Goal: Contribute content: Contribute content

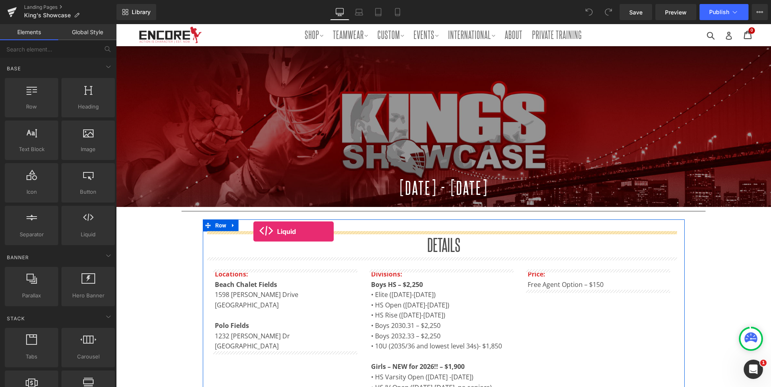
drag, startPoint x: 202, startPoint y: 251, endPoint x: 253, endPoint y: 231, distance: 55.4
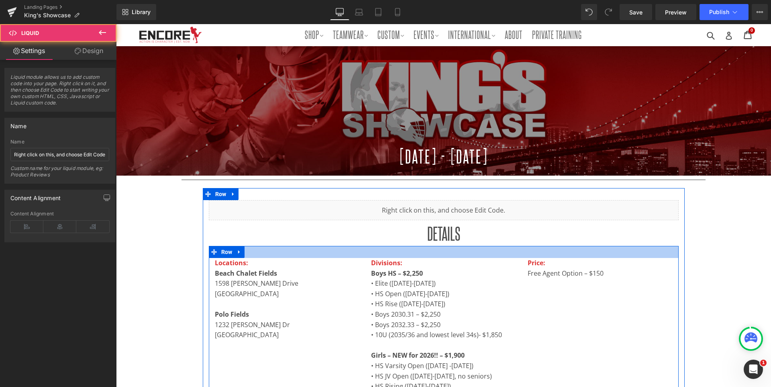
scroll to position [80, 0]
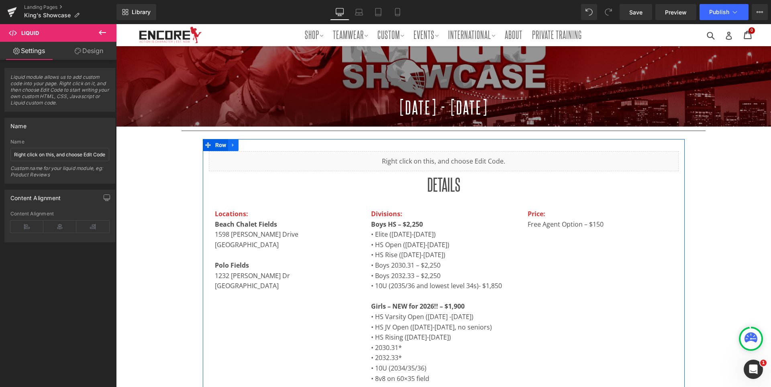
click at [236, 145] on icon at bounding box center [233, 145] width 6 height 6
click at [236, 144] on icon at bounding box center [233, 145] width 6 height 6
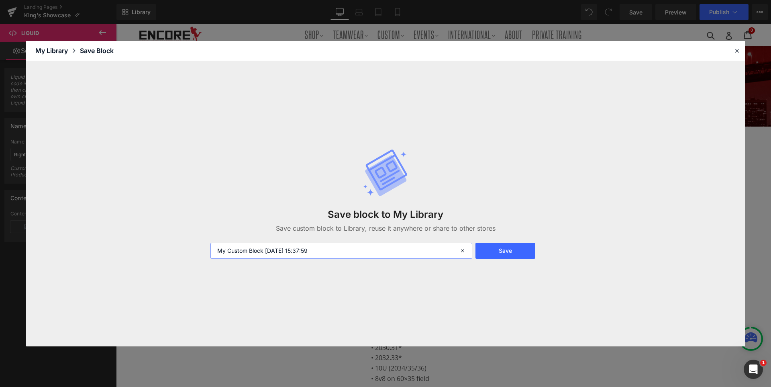
type input "KING"
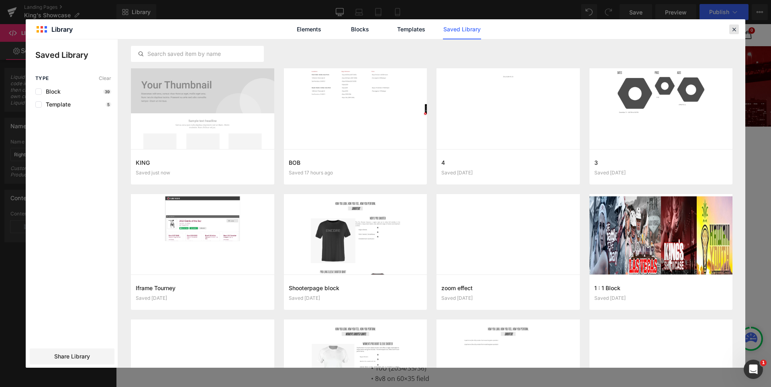
click at [0, 0] on icon at bounding box center [0, 0] width 0 height 0
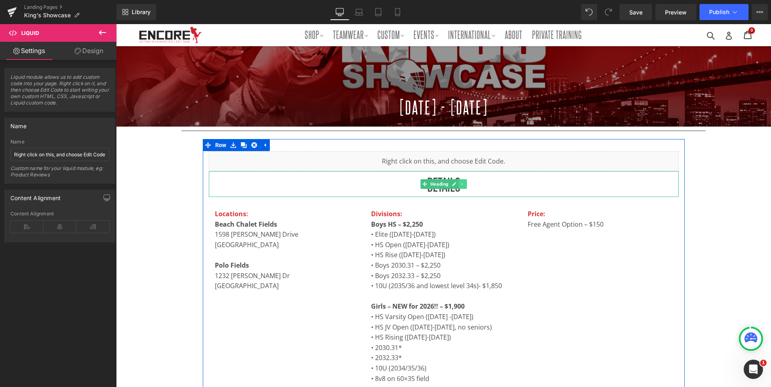
click at [464, 185] on icon at bounding box center [462, 183] width 4 height 5
click at [468, 185] on icon at bounding box center [466, 183] width 4 height 5
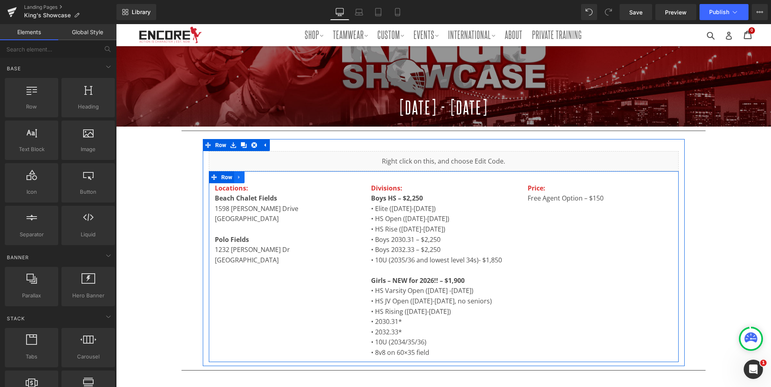
click at [242, 178] on icon at bounding box center [239, 177] width 6 height 6
click at [263, 178] on icon at bounding box center [260, 177] width 6 height 6
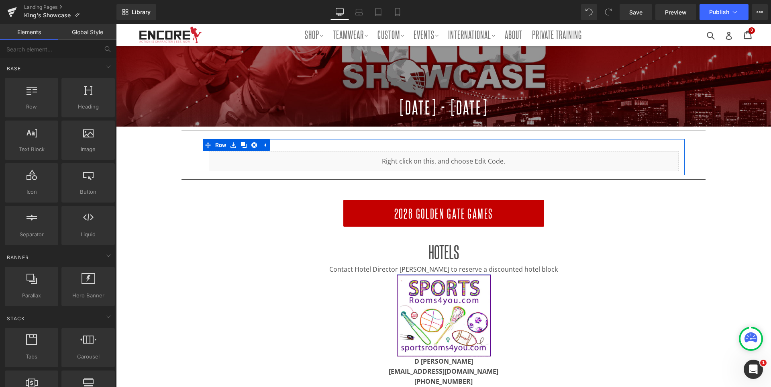
click at [462, 159] on div "Liquid" at bounding box center [444, 161] width 470 height 20
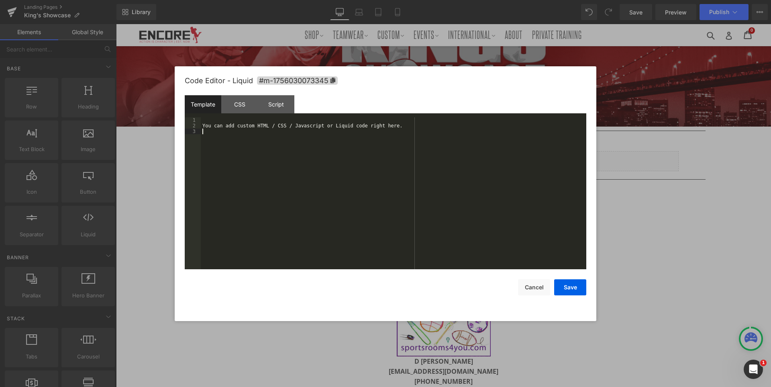
click at [0, 0] on div "You can add custom HTML / CSS / Javascript or Liquid code right here." at bounding box center [0, 0] width 0 height 0
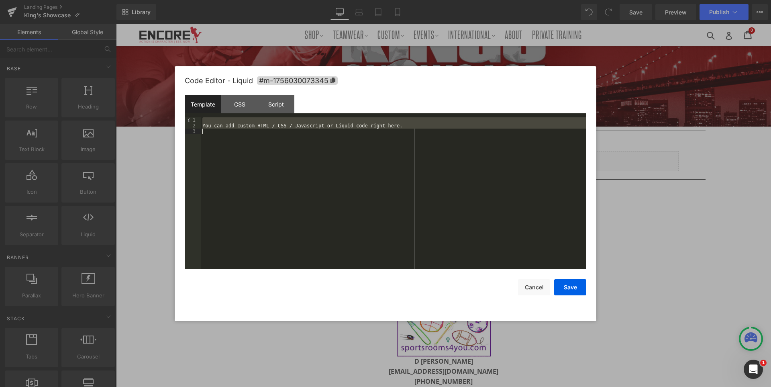
scroll to position [1899, 0]
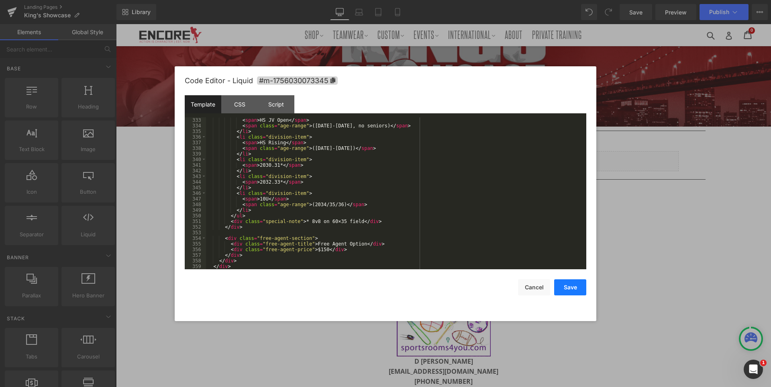
click at [0, 0] on button "Save" at bounding box center [0, 0] width 0 height 0
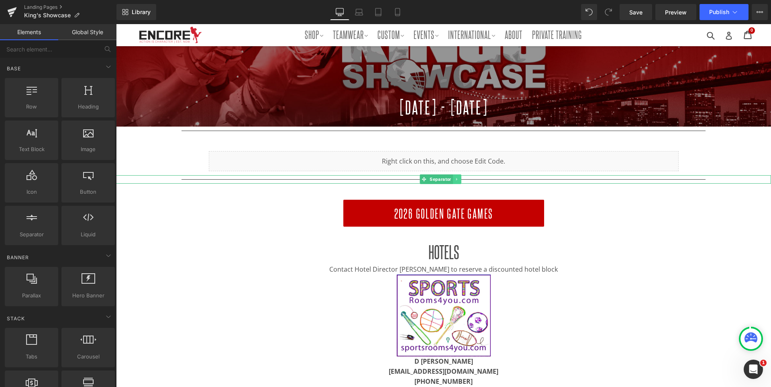
click at [457, 180] on icon at bounding box center [456, 179] width 1 height 3
click at [463, 180] on icon at bounding box center [461, 179] width 4 height 4
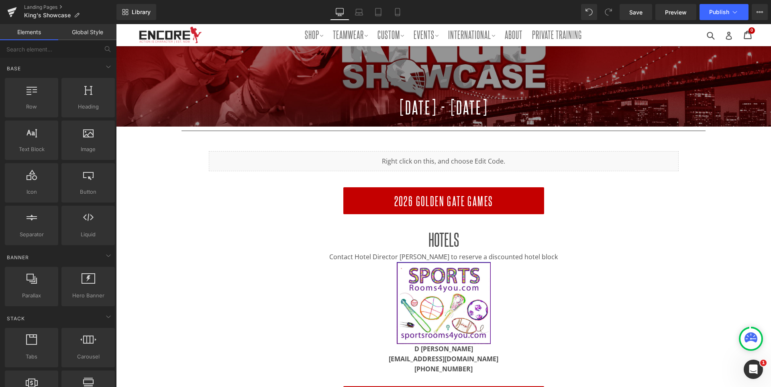
scroll to position [40, 0]
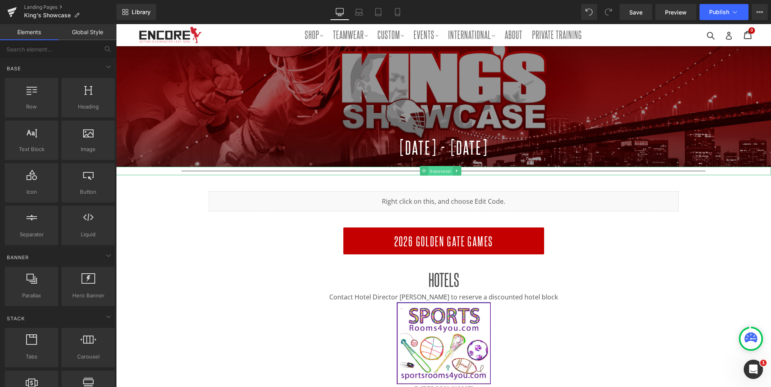
click at [452, 169] on span "Separator" at bounding box center [440, 171] width 24 height 10
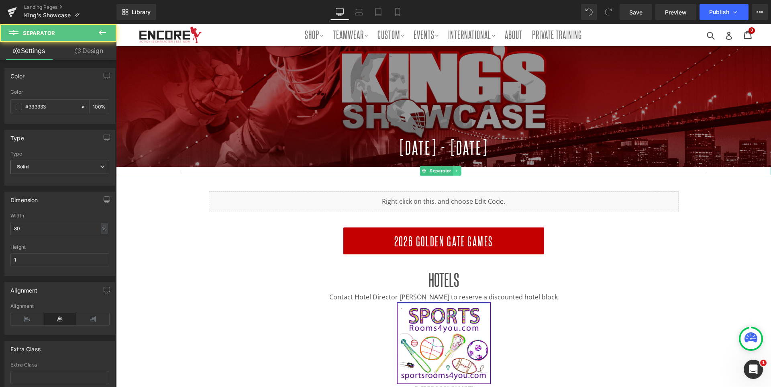
click at [461, 171] on link at bounding box center [457, 171] width 8 height 10
click at [463, 171] on icon at bounding box center [461, 170] width 4 height 4
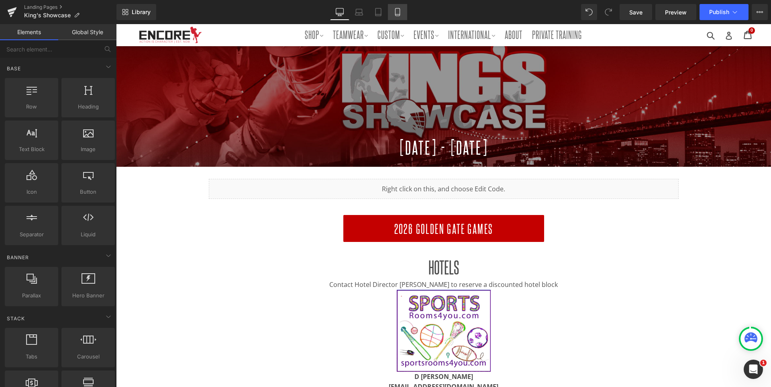
click at [401, 14] on icon at bounding box center [397, 12] width 8 height 8
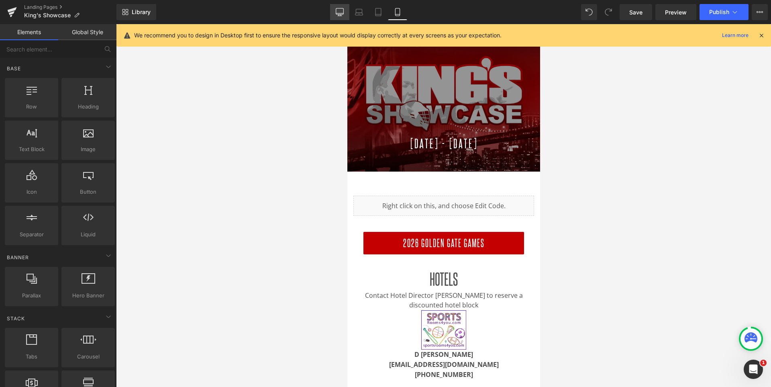
click at [340, 8] on icon at bounding box center [340, 11] width 8 height 6
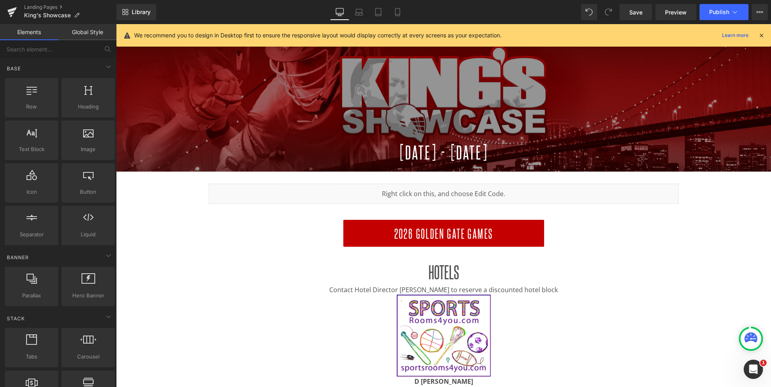
scroll to position [187, 0]
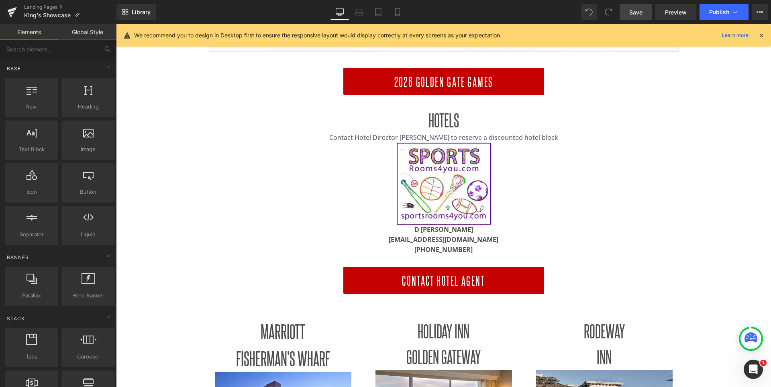
click at [645, 10] on link "Save" at bounding box center [635, 12] width 33 height 16
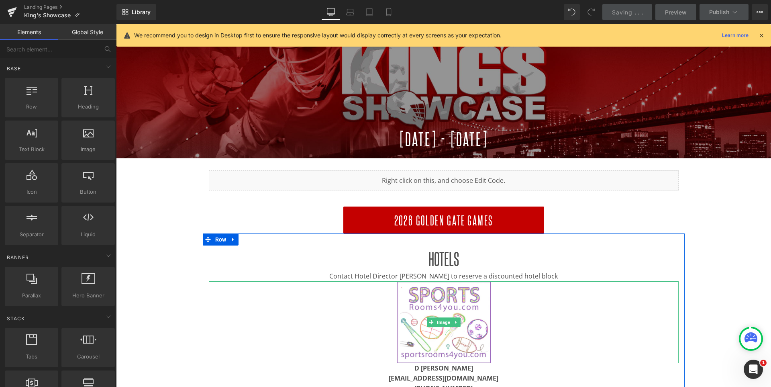
scroll to position [26, 0]
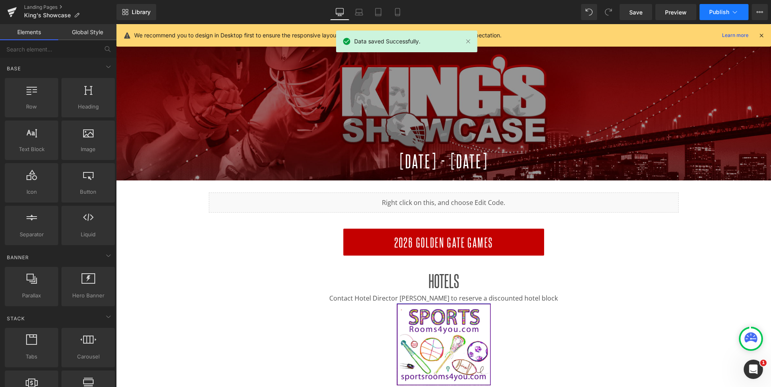
click at [714, 12] on span "Publish" at bounding box center [719, 12] width 20 height 6
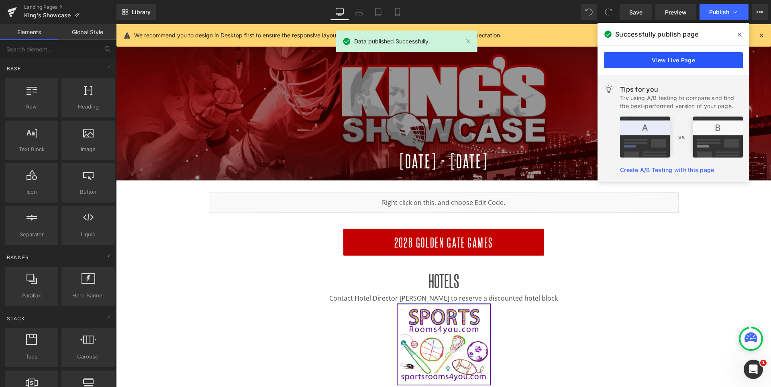
click at [0, 0] on link "View Live Page" at bounding box center [0, 0] width 0 height 0
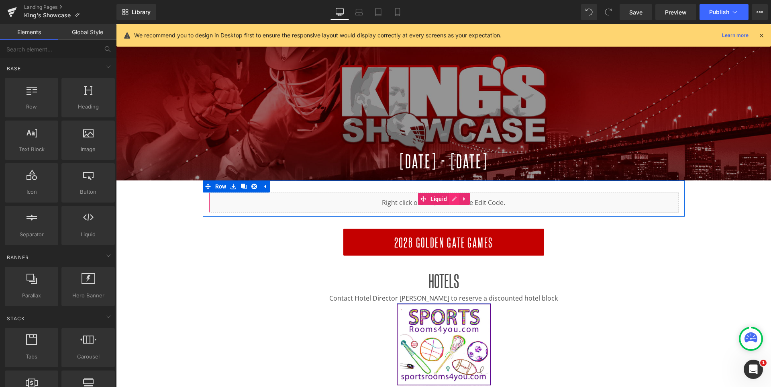
click at [461, 200] on div "Liquid" at bounding box center [444, 202] width 470 height 20
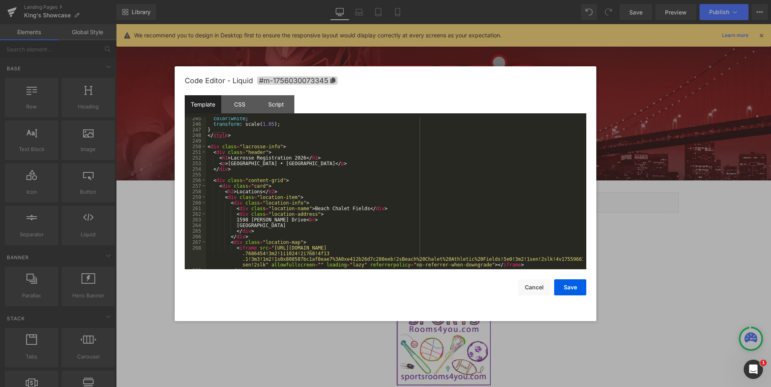
scroll to position [1349, 0]
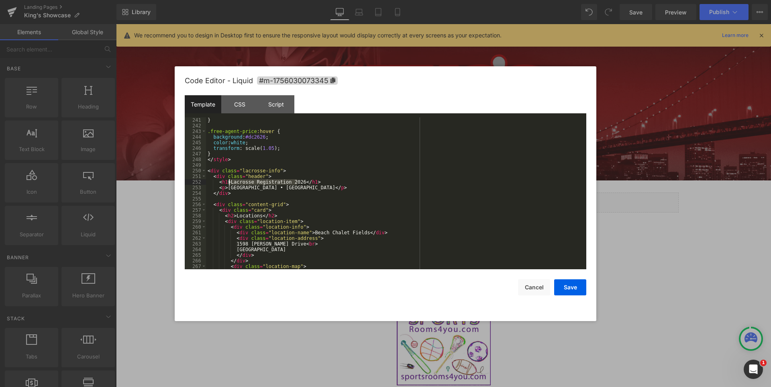
drag, startPoint x: 298, startPoint y: 181, endPoint x: 229, endPoint y: 181, distance: 69.0
click at [229, 181] on div "} .free-agent-price :hover { background : #dc2626 ; color : white ; transform :…" at bounding box center [394, 207] width 377 height 180
drag, startPoint x: 276, startPoint y: 187, endPoint x: 227, endPoint y: 188, distance: 49.0
click at [227, 188] on div "} .free-agent-price :hover { background : #dc2626 ; color : white ; transform :…" at bounding box center [394, 207] width 377 height 180
click at [283, 190] on div "} .free-agent-price :hover { background : #dc2626 ; color : white ; transform :…" at bounding box center [394, 207] width 377 height 180
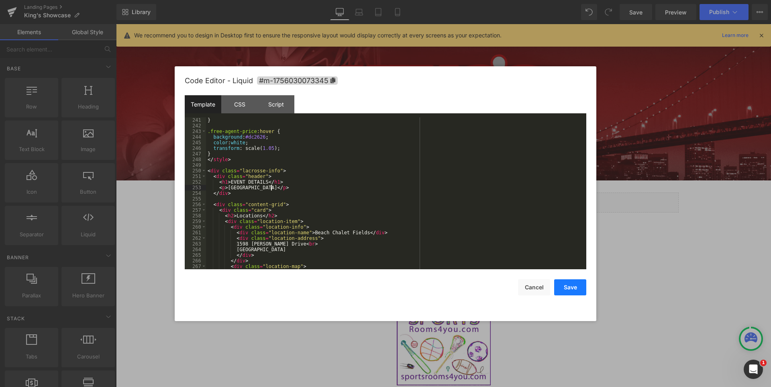
click at [573, 286] on button "Save" at bounding box center [570, 287] width 32 height 16
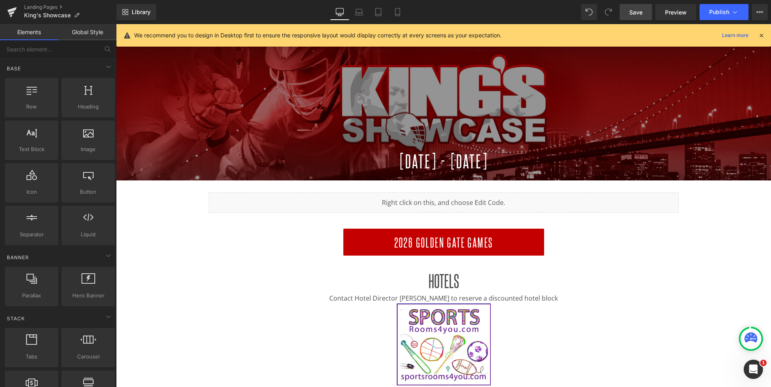
click at [642, 8] on span "Save" at bounding box center [635, 12] width 13 height 8
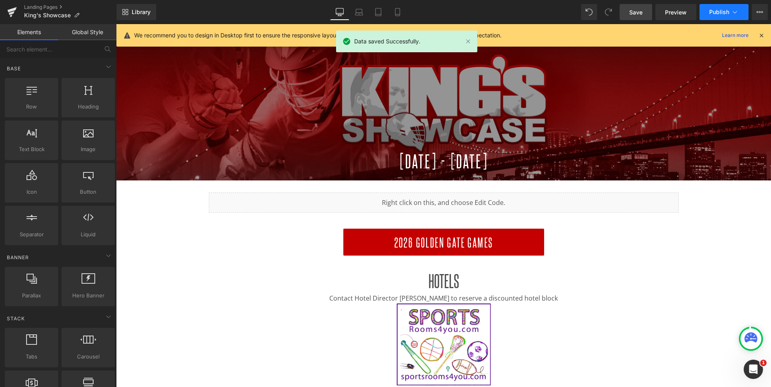
click at [719, 9] on span "Publish" at bounding box center [719, 12] width 20 height 6
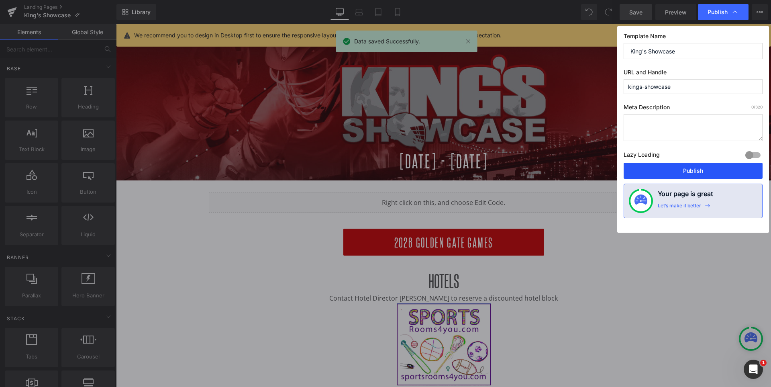
click at [693, 170] on button "Publish" at bounding box center [692, 171] width 139 height 16
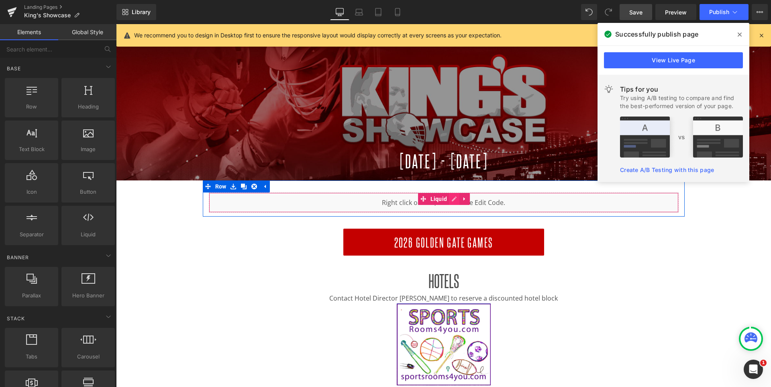
click at [458, 200] on div "Liquid" at bounding box center [444, 202] width 470 height 20
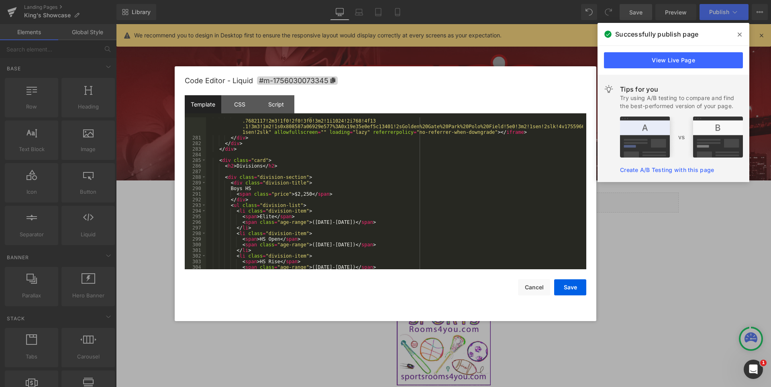
scroll to position [1710, 0]
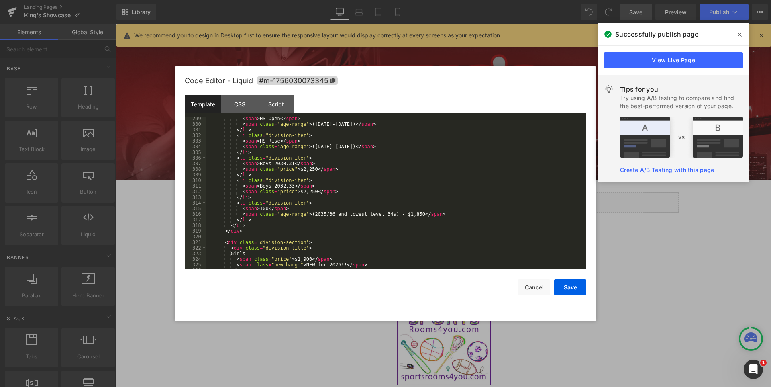
click at [281, 163] on div "< span > HS Open </ span > < span class = "age-range" > ([DATE]-[DATE]) </ span…" at bounding box center [394, 197] width 377 height 163
click at [281, 186] on div "< span > HS Open </ span > < span class = "age-range" > ([DATE]-[DATE]) </ span…" at bounding box center [394, 197] width 377 height 163
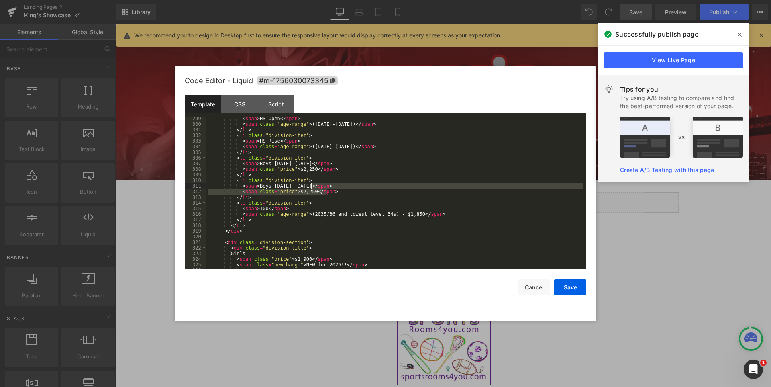
drag, startPoint x: 335, startPoint y: 191, endPoint x: 334, endPoint y: 187, distance: 5.1
click at [334, 187] on div "< span > HS Open </ span > < span class = "age-range" > ([DATE]-[DATE]) </ span…" at bounding box center [394, 197] width 377 height 163
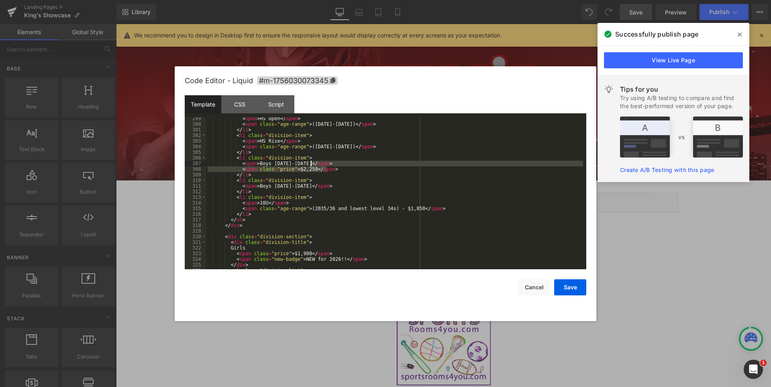
drag, startPoint x: 336, startPoint y: 167, endPoint x: 336, endPoint y: 162, distance: 4.9
click at [336, 162] on div "< span > HS Open </ span > < span class = "age-range" > ([DATE]-[DATE]) </ span…" at bounding box center [394, 197] width 377 height 163
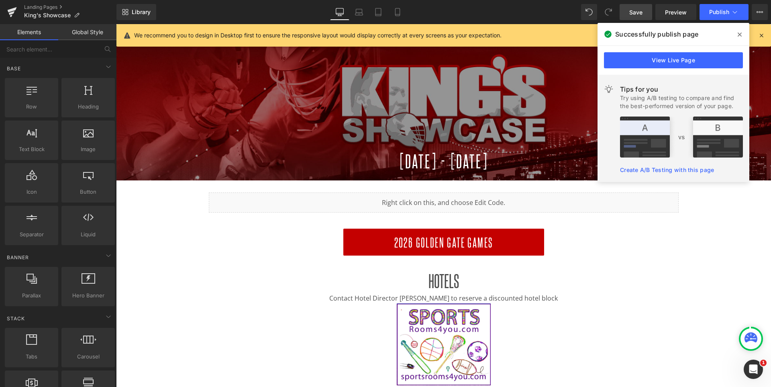
click at [636, 12] on span "Save" at bounding box center [635, 12] width 13 height 8
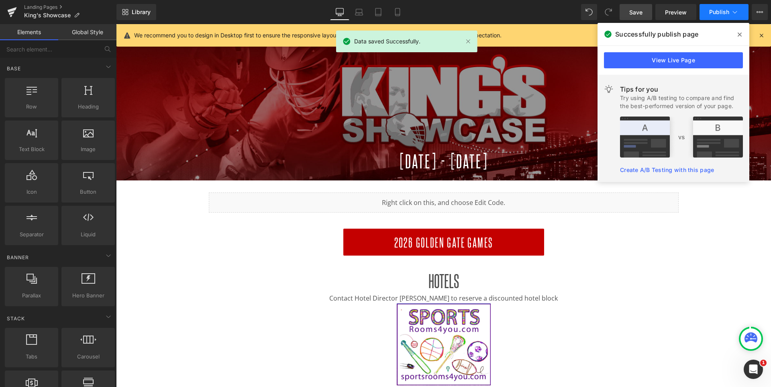
click at [716, 8] on button "Publish" at bounding box center [723, 12] width 49 height 16
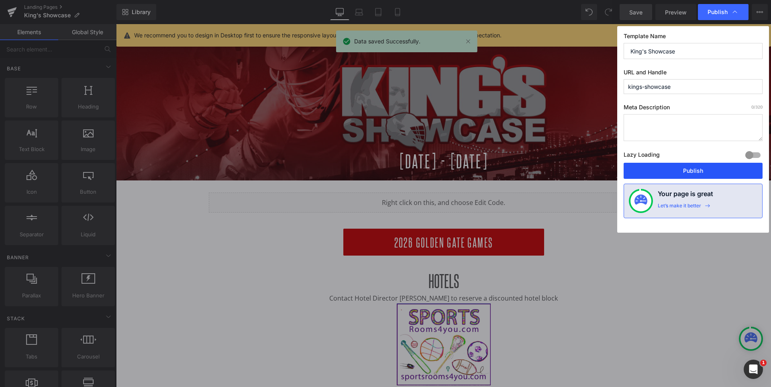
click at [691, 170] on button "Publish" at bounding box center [692, 171] width 139 height 16
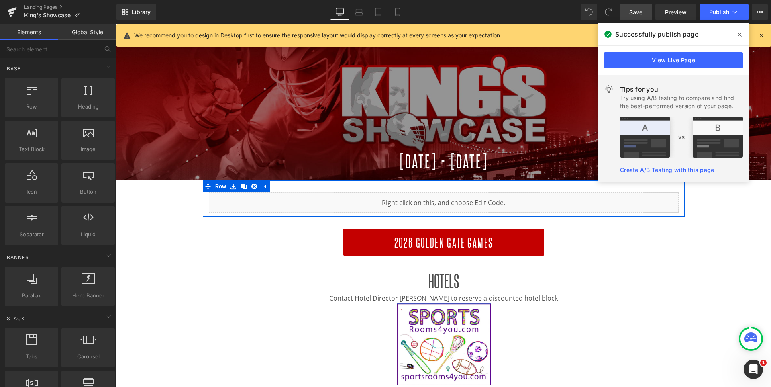
click at [457, 202] on div "Liquid" at bounding box center [444, 202] width 470 height 20
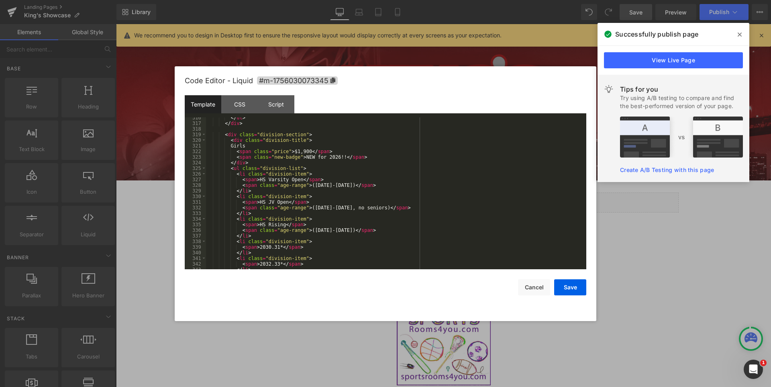
scroll to position [1879, 0]
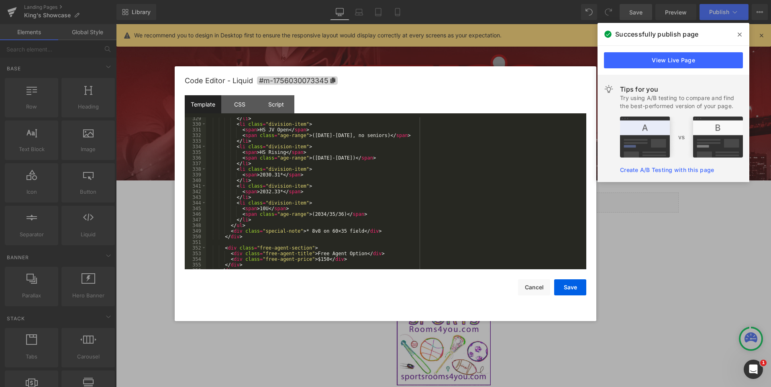
click at [270, 177] on div "</ li > < li class = "division-item" > < span > HS JV Open </ span > < span cla…" at bounding box center [394, 197] width 377 height 163
click at [268, 192] on div "</ li > < li class = "division-item" > < span > HS JV Open </ span > < span cla…" at bounding box center [394, 197] width 377 height 163
click at [572, 287] on button "Save" at bounding box center [570, 287] width 32 height 16
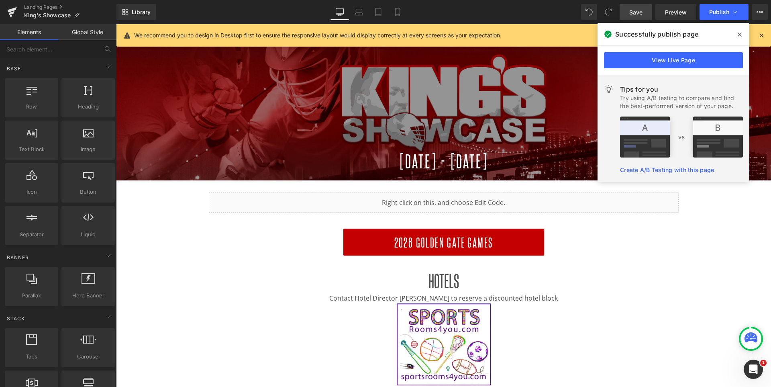
click at [635, 14] on span "Save" at bounding box center [635, 12] width 13 height 8
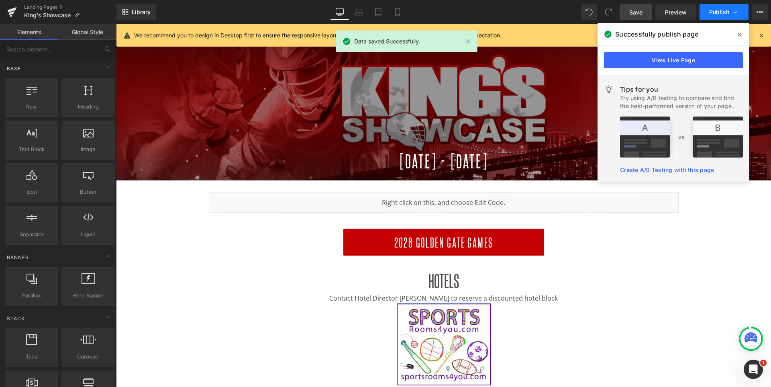
click at [716, 13] on span "Publish" at bounding box center [719, 12] width 20 height 6
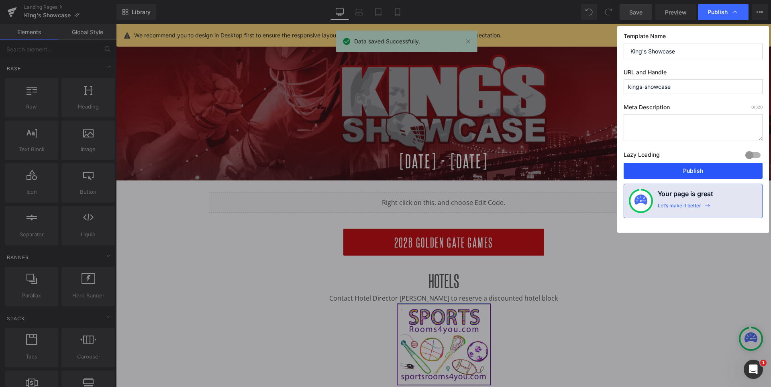
click at [700, 170] on button "Publish" at bounding box center [692, 171] width 139 height 16
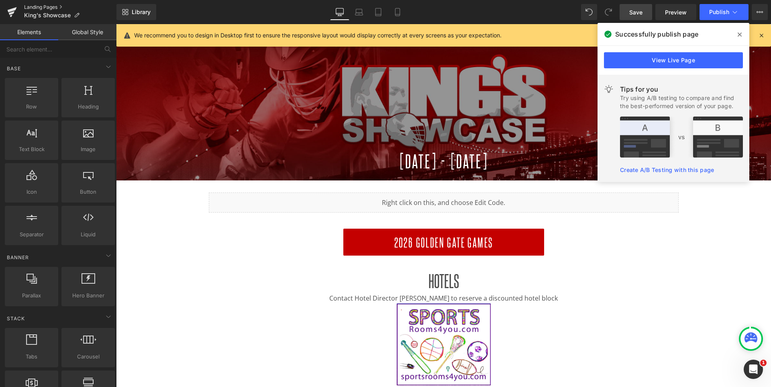
click at [31, 8] on link "Landing Pages" at bounding box center [70, 7] width 92 height 6
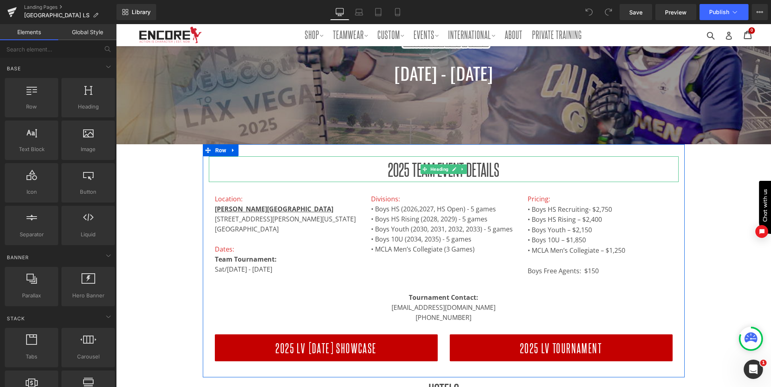
scroll to position [120, 0]
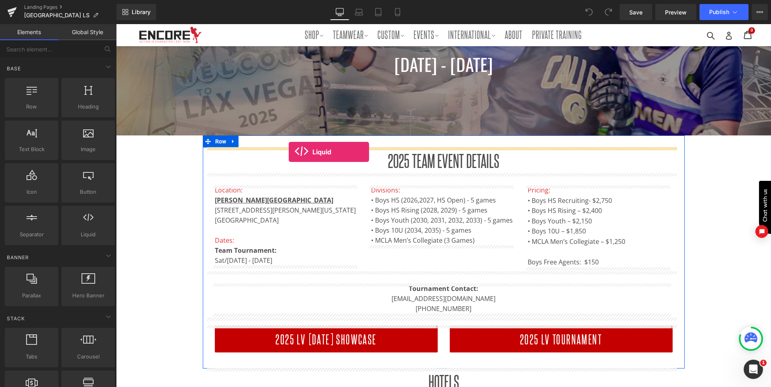
drag, startPoint x: 202, startPoint y: 257, endPoint x: 289, endPoint y: 152, distance: 136.6
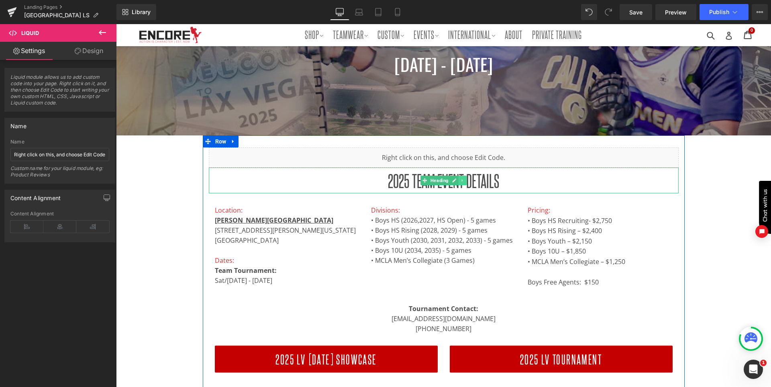
click at [462, 180] on icon at bounding box center [461, 180] width 1 height 3
click at [469, 180] on icon at bounding box center [466, 180] width 4 height 4
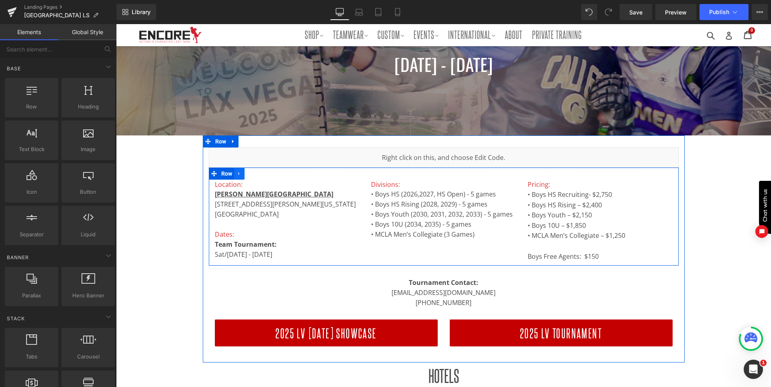
click at [241, 175] on icon at bounding box center [239, 173] width 6 height 6
click at [264, 169] on link at bounding box center [260, 173] width 10 height 12
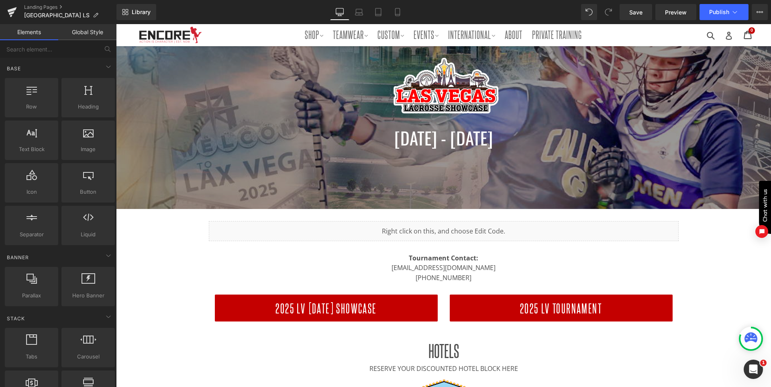
scroll to position [40, 0]
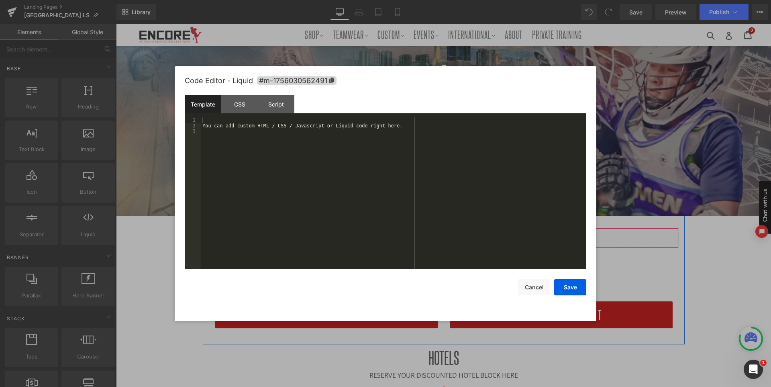
click at [460, 236] on div "Liquid" at bounding box center [444, 238] width 470 height 20
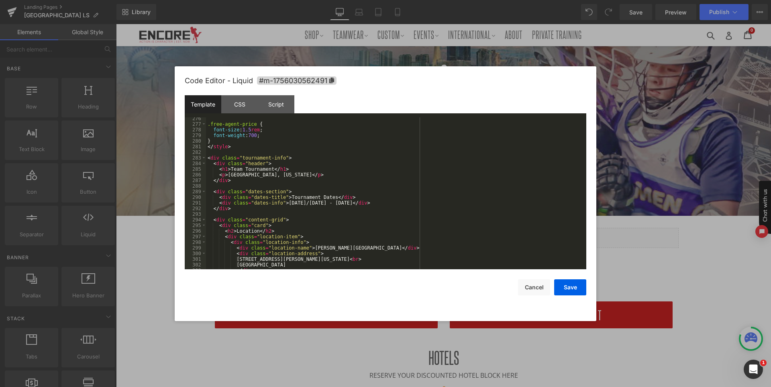
scroll to position [1499, 0]
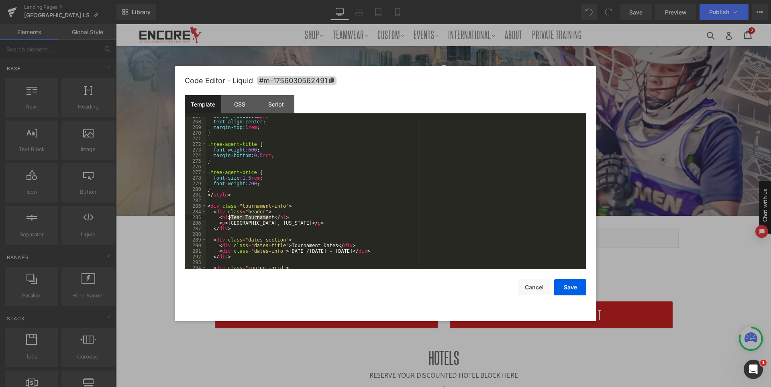
drag, startPoint x: 269, startPoint y: 217, endPoint x: 230, endPoint y: 214, distance: 38.6
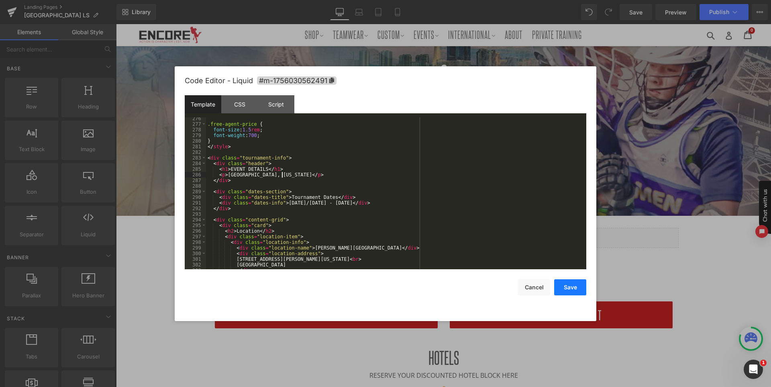
click at [573, 291] on button "Save" at bounding box center [570, 287] width 32 height 16
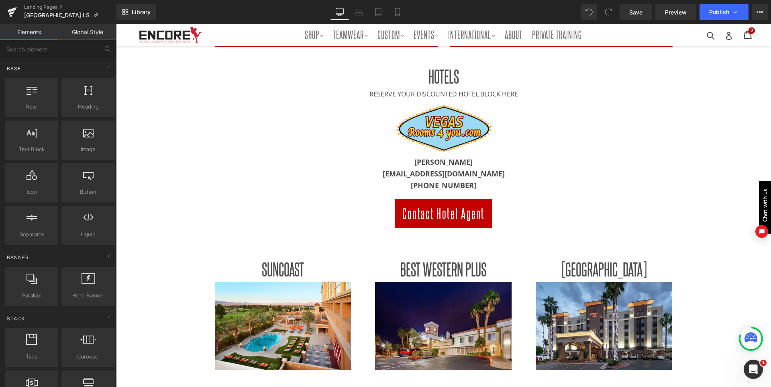
scroll to position [161, 0]
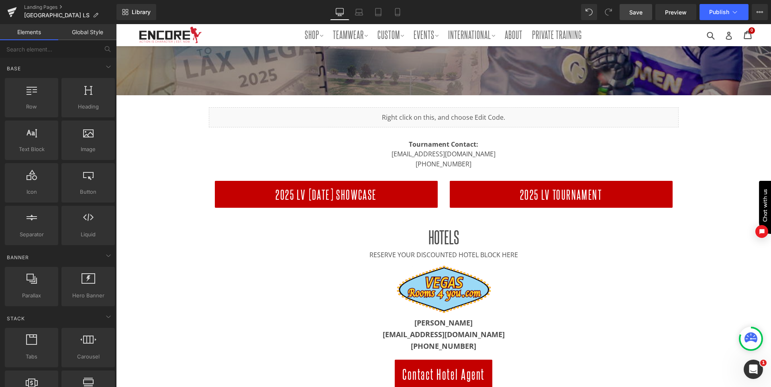
click at [637, 12] on span "Save" at bounding box center [635, 12] width 13 height 8
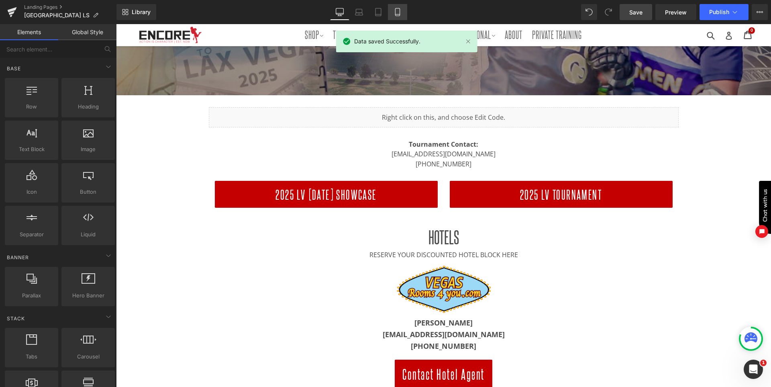
click at [395, 14] on icon at bounding box center [397, 12] width 8 height 8
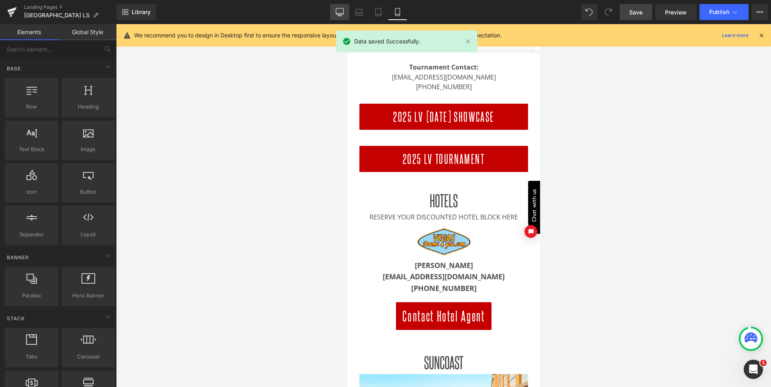
click at [343, 18] on link "Desktop" at bounding box center [339, 12] width 19 height 16
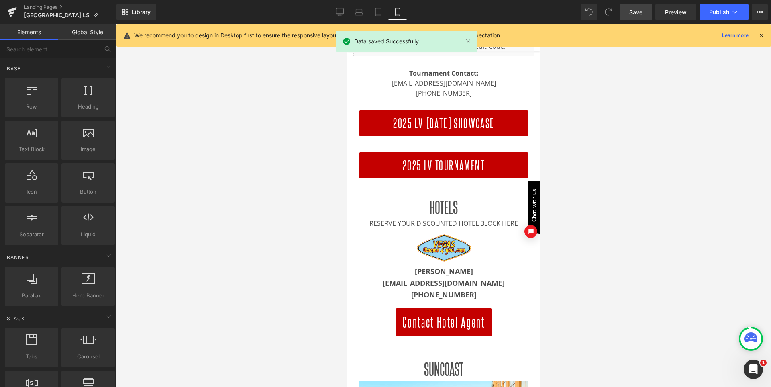
scroll to position [361, 0]
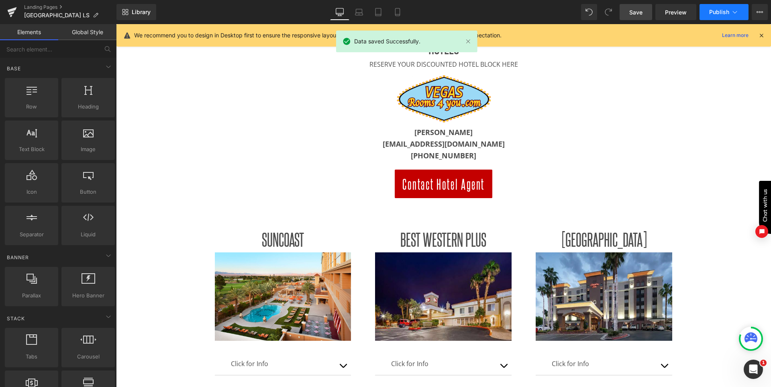
click at [719, 9] on span "Publish" at bounding box center [719, 12] width 20 height 6
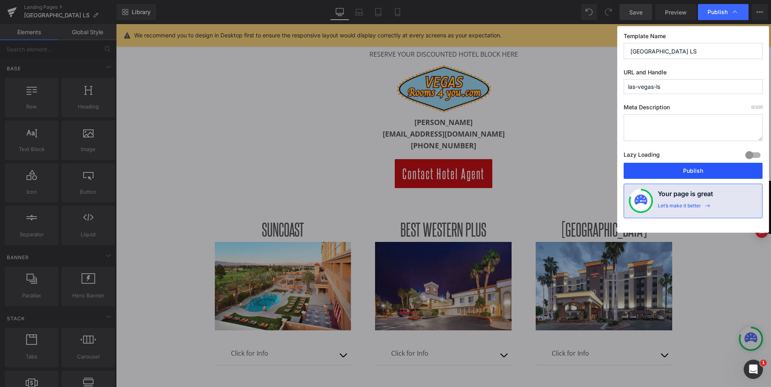
click at [694, 176] on button "Publish" at bounding box center [692, 171] width 139 height 16
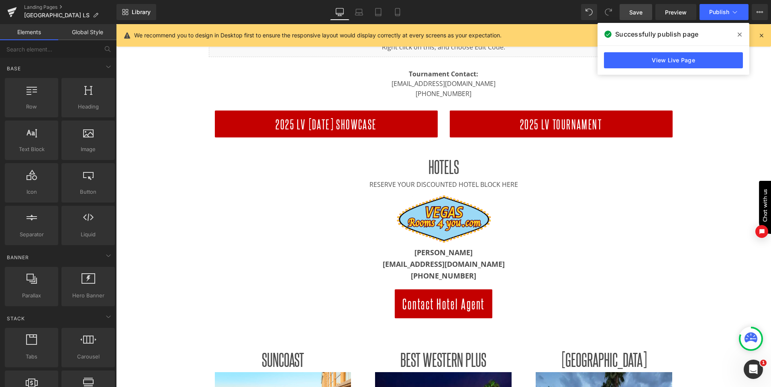
scroll to position [120, 0]
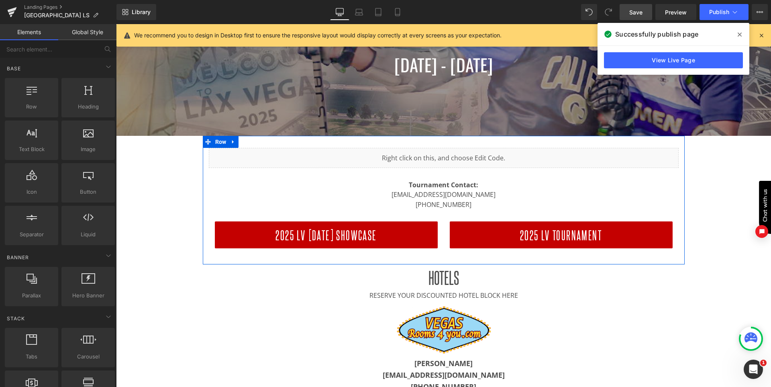
click at [457, 157] on div "Liquid" at bounding box center [444, 158] width 470 height 20
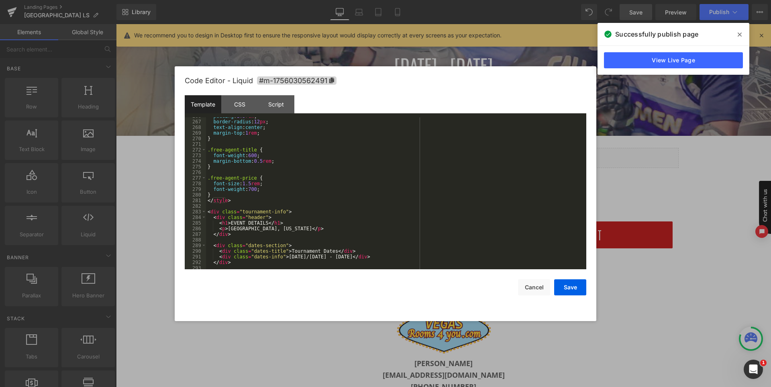
scroll to position [1614, 0]
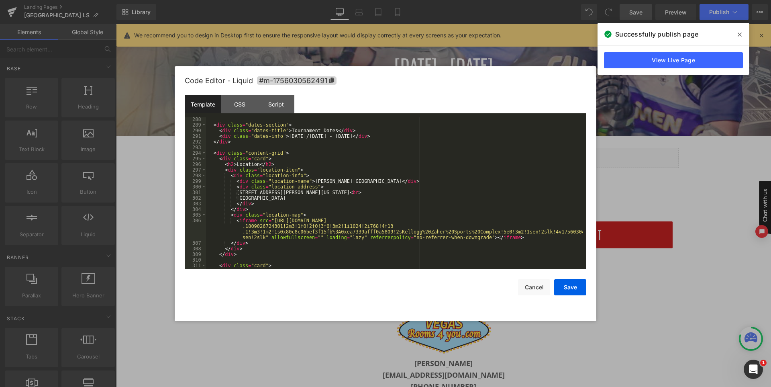
click at [284, 128] on div "< div class = "dates-section" > < div class = "dates-title" > Tournament Dates …" at bounding box center [394, 197] width 377 height 163
click at [569, 287] on button "Save" at bounding box center [570, 287] width 32 height 16
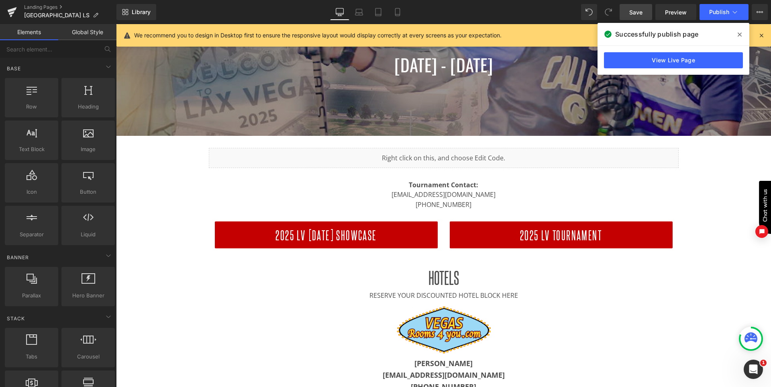
click at [633, 9] on span "Save" at bounding box center [635, 12] width 13 height 8
click at [741, 35] on icon at bounding box center [739, 35] width 4 height 4
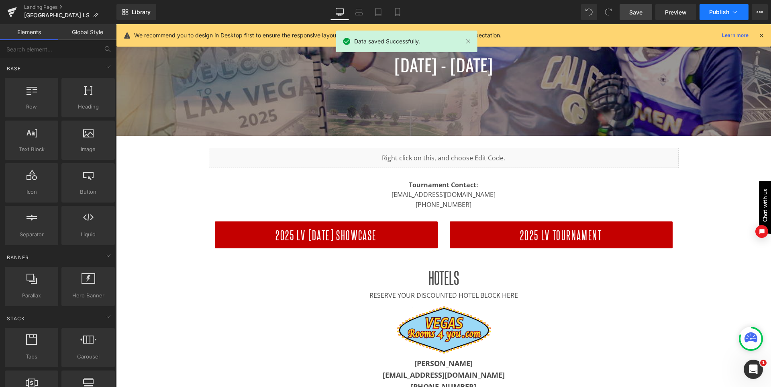
click at [712, 14] on span "Publish" at bounding box center [719, 12] width 20 height 6
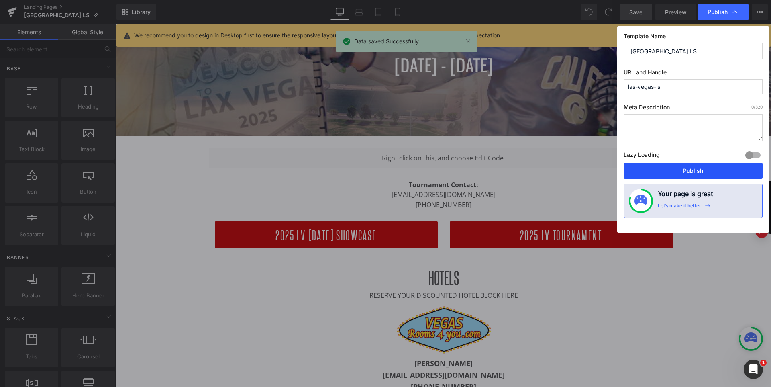
click at [682, 172] on button "Publish" at bounding box center [692, 171] width 139 height 16
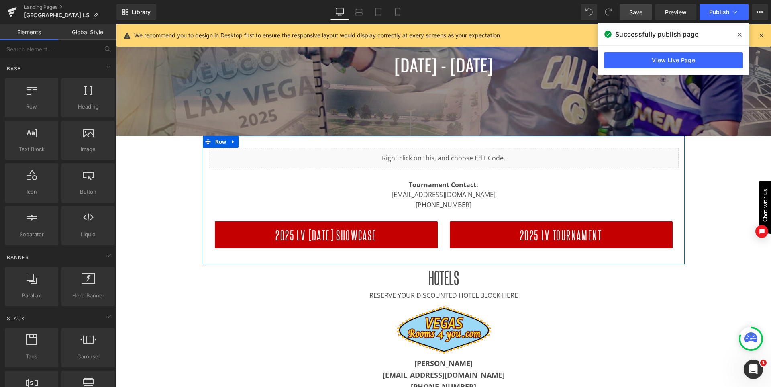
click at [457, 157] on div "Liquid" at bounding box center [444, 158] width 470 height 20
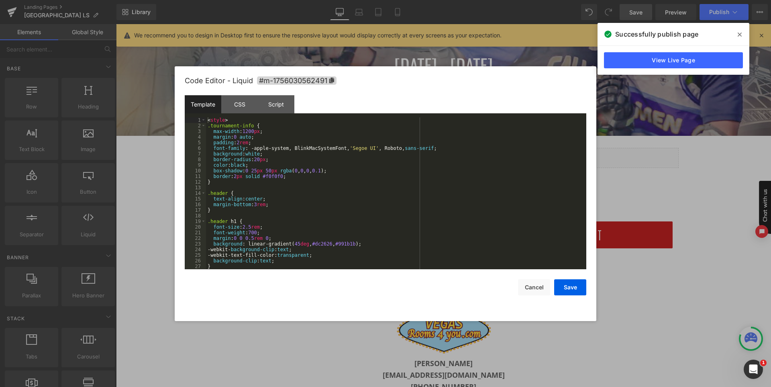
click at [449, 152] on div "< style > .tournament-info { max-width : 1200 px ; margin : 0 auto ; padding : …" at bounding box center [394, 198] width 377 height 163
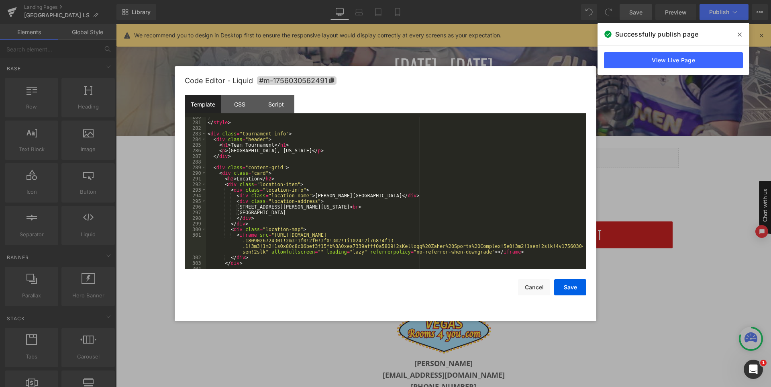
scroll to position [1523, 0]
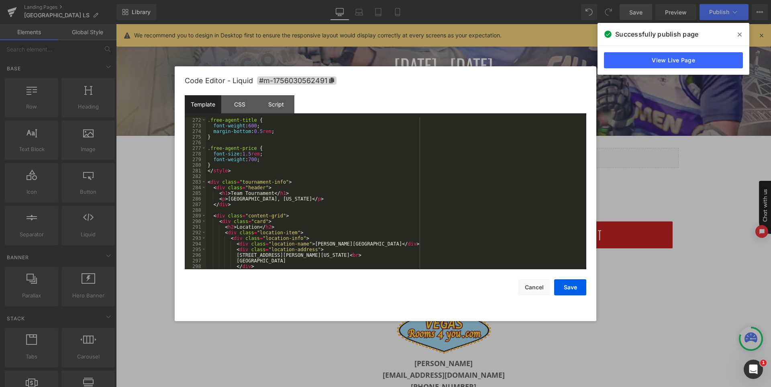
click at [231, 192] on div ".free-agent-title { font-weight : 600 ; margin-bottom : 0.5 rem ; } .free-agent…" at bounding box center [394, 198] width 377 height 163
drag, startPoint x: 229, startPoint y: 192, endPoint x: 269, endPoint y: 192, distance: 40.5
click at [269, 192] on div ".free-agent-title { font-weight : 600 ; margin-bottom : 0.5 rem ; } .free-agent…" at bounding box center [394, 198] width 377 height 163
click at [358, 204] on div ".free-agent-title { font-weight : 600 ; margin-bottom : 0.5 rem ; } .free-agent…" at bounding box center [394, 198] width 377 height 163
click at [565, 283] on button "Save" at bounding box center [570, 287] width 32 height 16
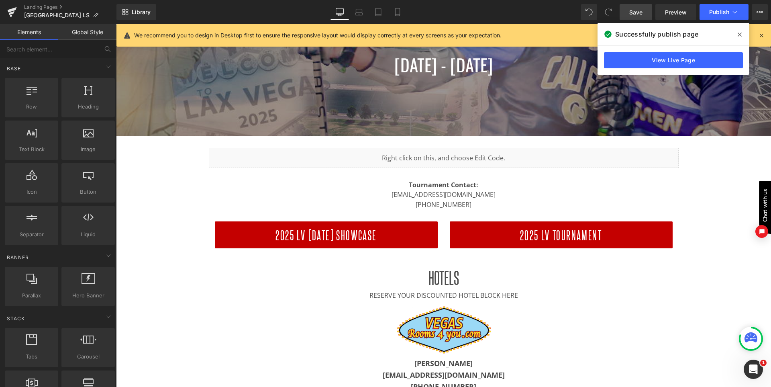
click at [632, 11] on span "Save" at bounding box center [635, 12] width 13 height 8
click at [743, 35] on span at bounding box center [739, 34] width 13 height 13
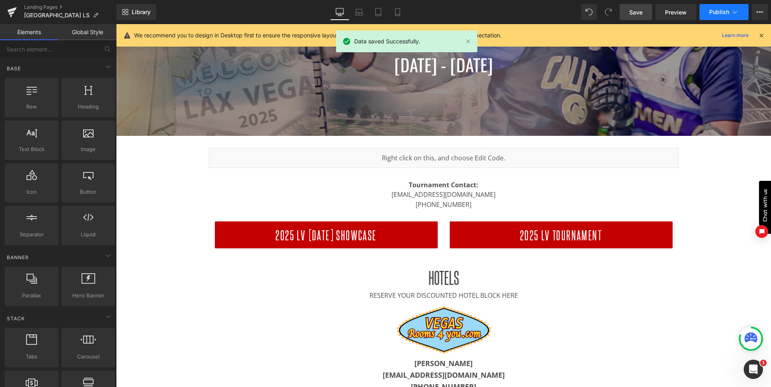
click at [719, 12] on span "Publish" at bounding box center [719, 12] width 20 height 6
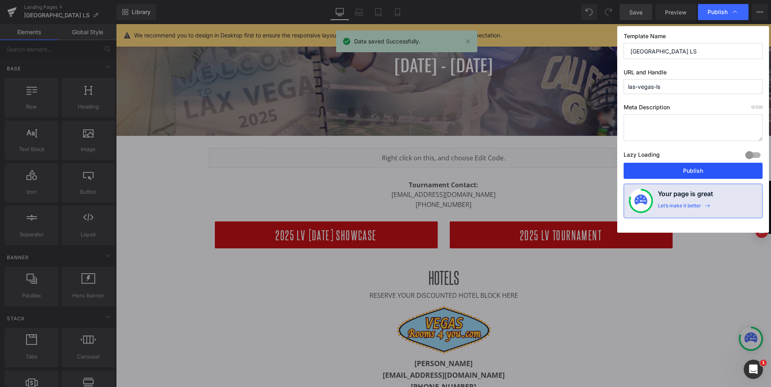
click at [710, 168] on button "Publish" at bounding box center [692, 171] width 139 height 16
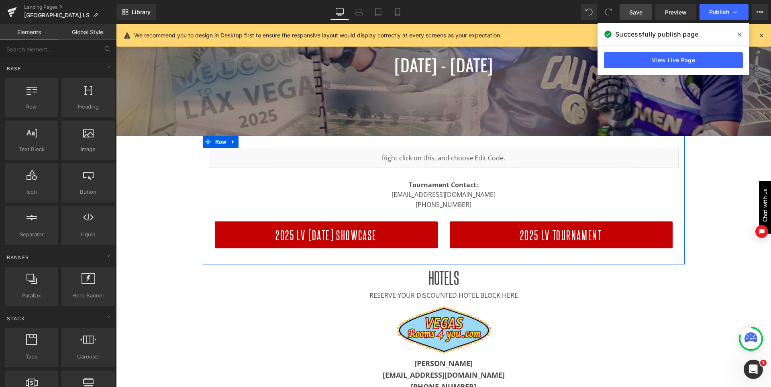
click at [460, 156] on div "Liquid" at bounding box center [444, 158] width 470 height 20
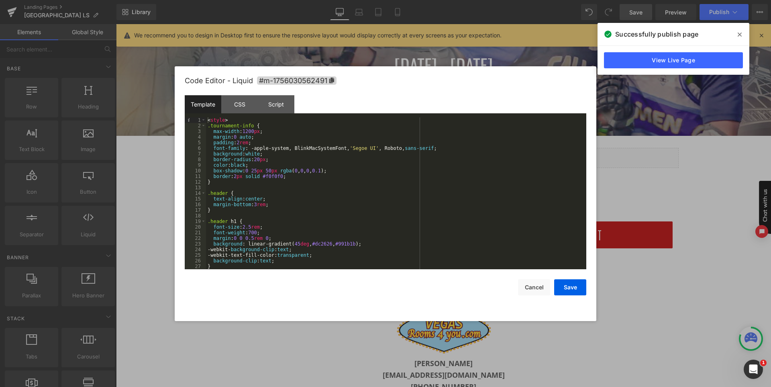
click at [294, 175] on div "< style > .tournament-info { max-width : 1200 px ; margin : 0 auto ; padding : …" at bounding box center [394, 198] width 377 height 163
click at [337, 169] on div "< style > .tournament-info { max-width : 1200 px ; margin : 0 auto ; padding : …" at bounding box center [394, 198] width 377 height 163
click at [277, 160] on div "< style > .tournament-info { max-width : 1200 px ; margin : 0 auto ; padding : …" at bounding box center [394, 198] width 377 height 163
click at [274, 153] on div "< style > .tournament-info { max-width : 1200 px ; margin : 0 auto ; padding : …" at bounding box center [394, 198] width 377 height 163
click at [573, 285] on button "Save" at bounding box center [570, 287] width 32 height 16
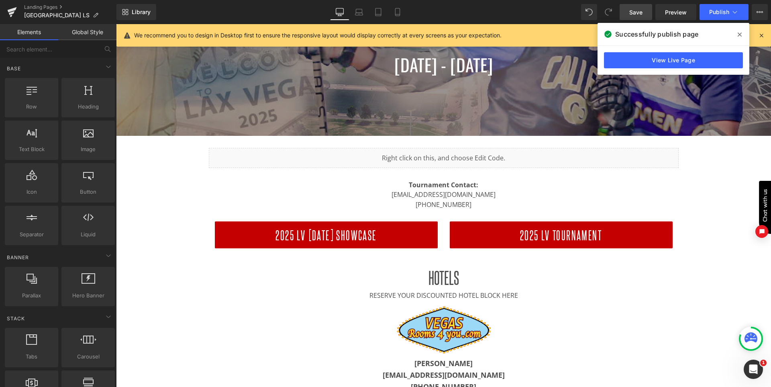
click at [637, 9] on span "Save" at bounding box center [635, 12] width 13 height 8
click at [738, 34] on icon at bounding box center [739, 34] width 4 height 6
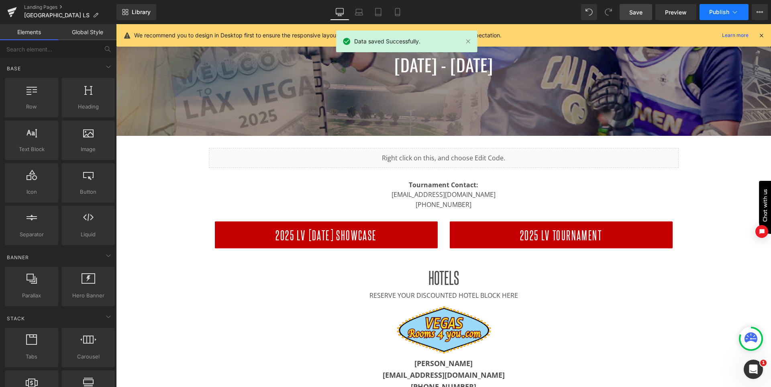
click at [716, 11] on span "Publish" at bounding box center [719, 12] width 20 height 6
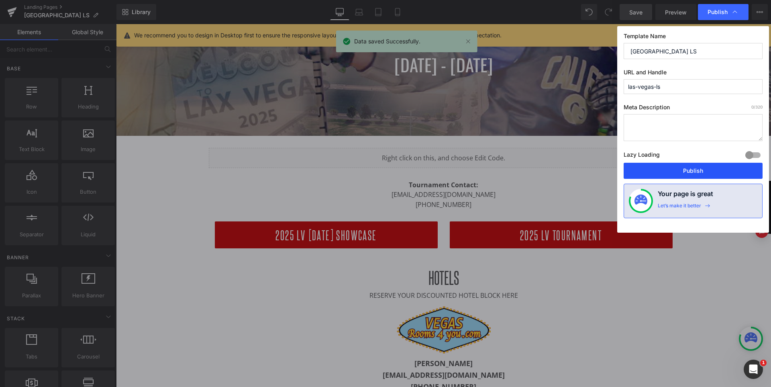
click at [712, 169] on button "Publish" at bounding box center [692, 171] width 139 height 16
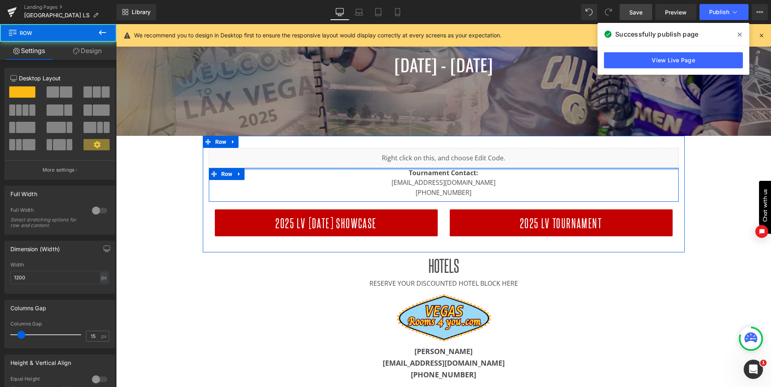
drag, startPoint x: 447, startPoint y: 175, endPoint x: 448, endPoint y: 155, distance: 20.9
click at [448, 155] on div "Liquid Tournament Contact: email@LasVegasLacrosseShowcase.com 888-501-4999 Text…" at bounding box center [444, 200] width 482 height 105
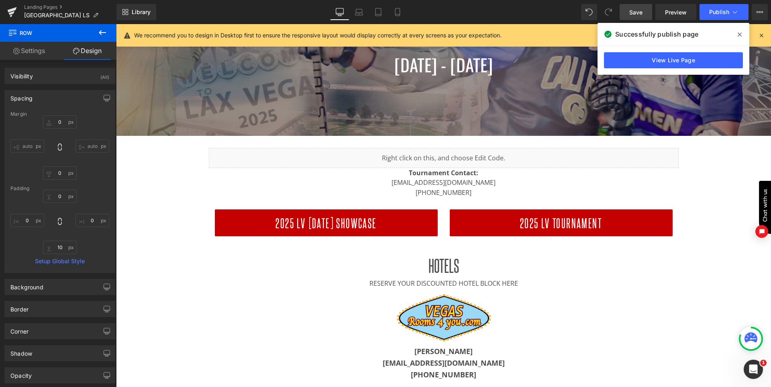
click at [637, 14] on span "Save" at bounding box center [635, 12] width 13 height 8
click at [722, 10] on span "Publish" at bounding box center [719, 12] width 20 height 6
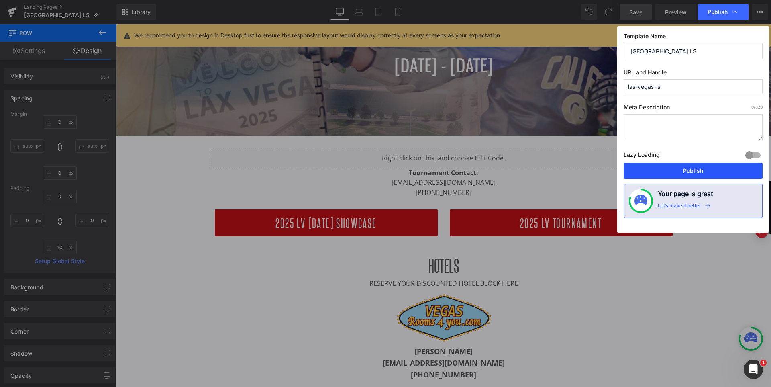
click at [703, 174] on button "Publish" at bounding box center [692, 171] width 139 height 16
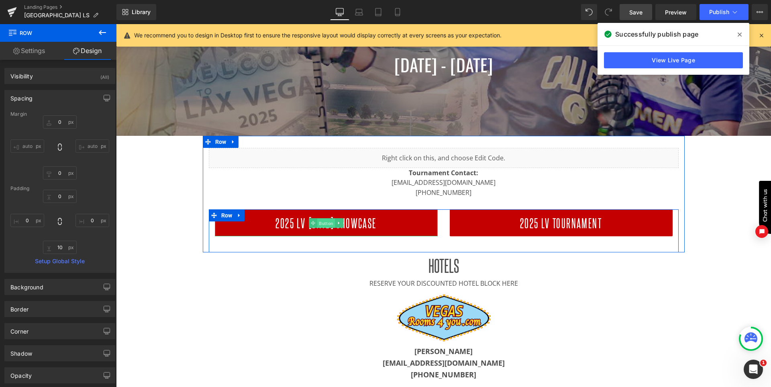
click at [328, 223] on span "Button" at bounding box center [326, 223] width 18 height 10
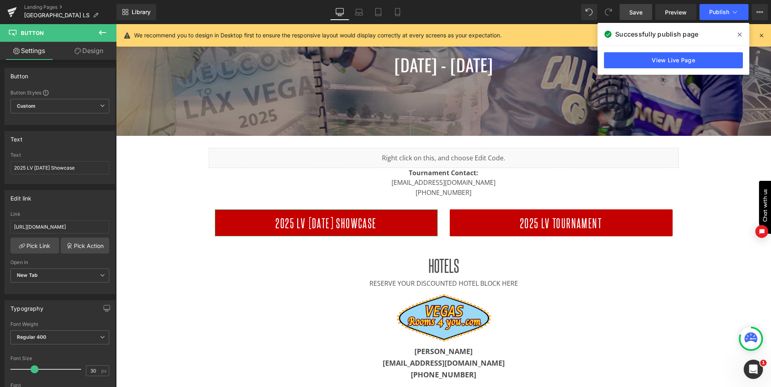
click at [87, 58] on link "Design" at bounding box center [89, 51] width 58 height 18
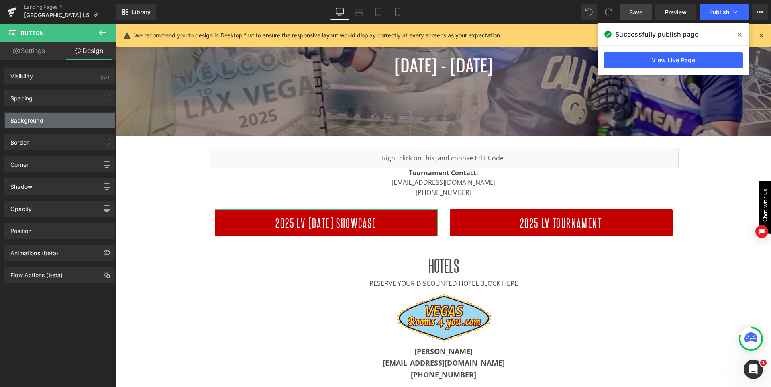
drag, startPoint x: 48, startPoint y: 127, endPoint x: 53, endPoint y: 127, distance: 5.6
click at [48, 127] on div "Background" at bounding box center [60, 119] width 110 height 15
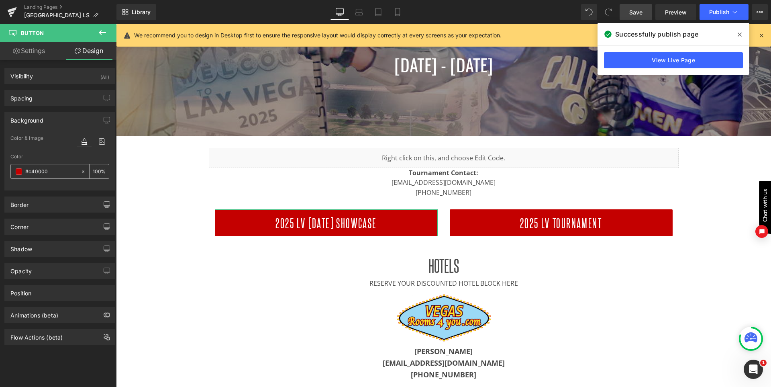
click at [63, 175] on input "#c40000" at bounding box center [50, 171] width 51 height 9
paste input "dc2626"
type input "#dc2626"
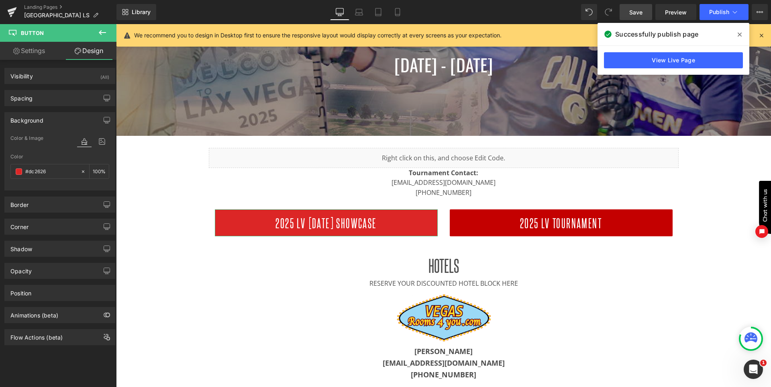
click at [47, 155] on div "Color" at bounding box center [59, 157] width 99 height 6
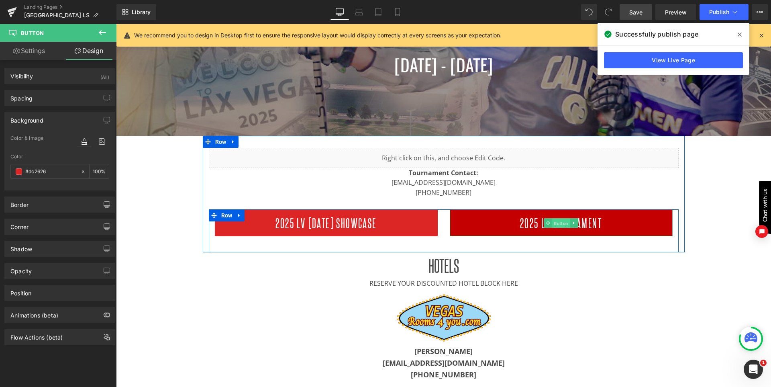
click at [553, 225] on span "Button" at bounding box center [561, 223] width 18 height 10
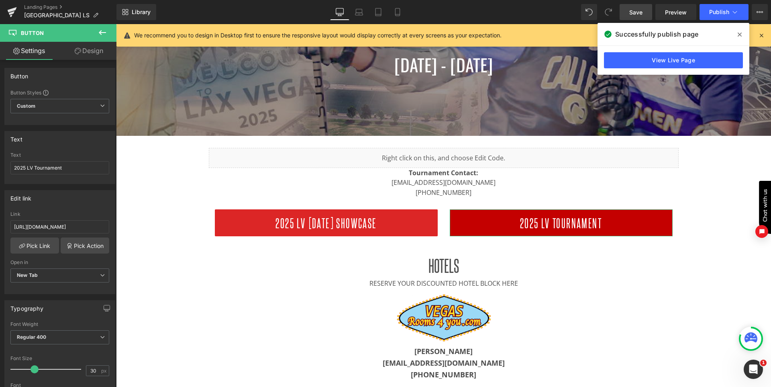
click at [100, 53] on link "Design" at bounding box center [89, 51] width 58 height 18
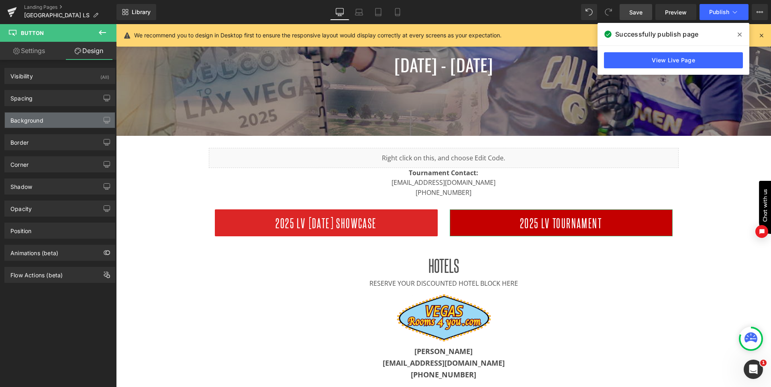
click at [40, 123] on div "Background" at bounding box center [26, 117] width 33 height 11
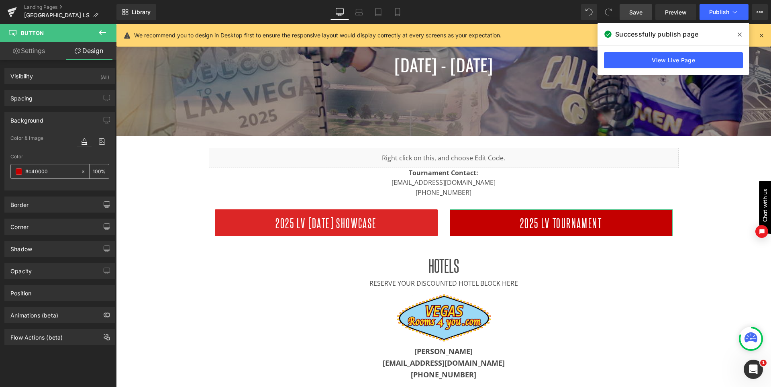
click at [51, 173] on input "#c40000" at bounding box center [50, 171] width 51 height 9
paste input "dc2626"
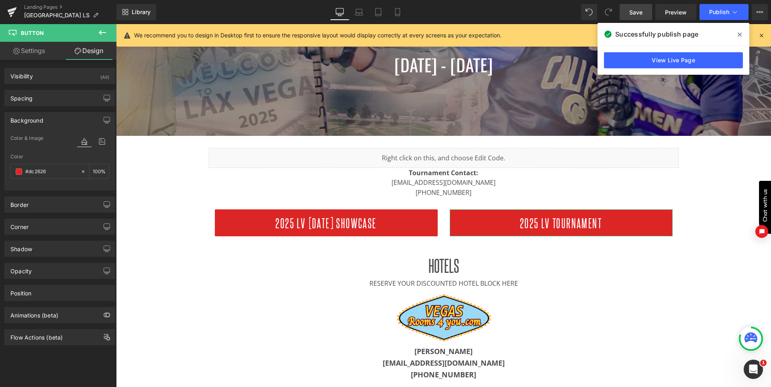
type input "#dc2626"
click at [53, 152] on div "Color & Image color" at bounding box center [59, 143] width 99 height 20
click at [642, 12] on span "Save" at bounding box center [635, 12] width 13 height 8
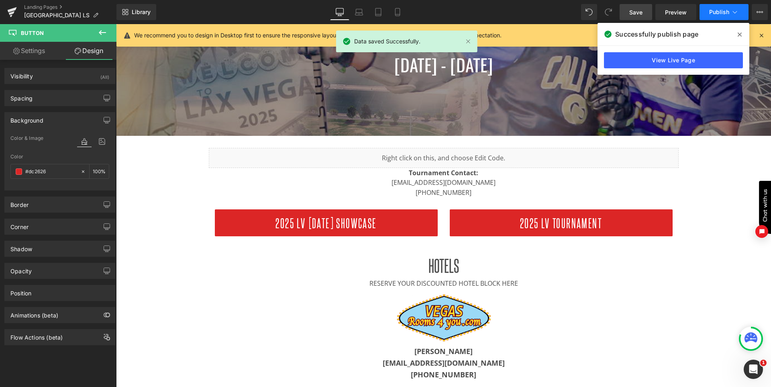
click at [714, 10] on span "Publish" at bounding box center [719, 12] width 20 height 6
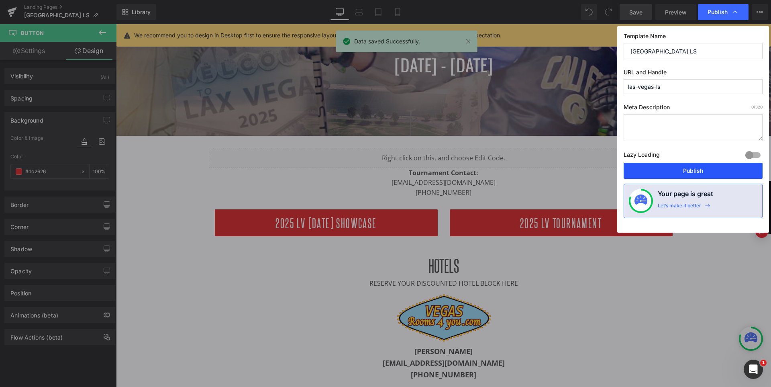
click at [698, 168] on button "Publish" at bounding box center [692, 171] width 139 height 16
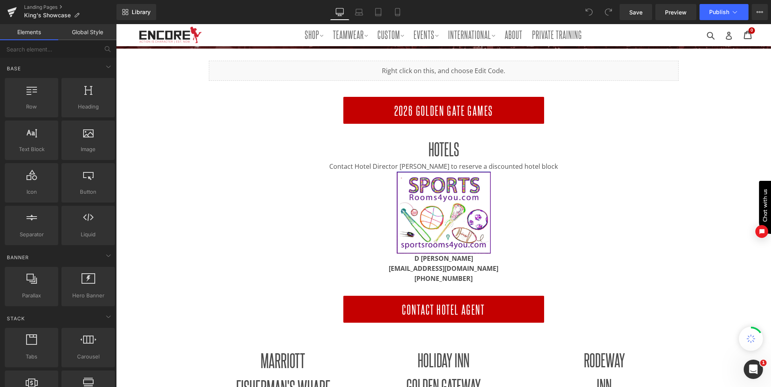
scroll to position [161, 0]
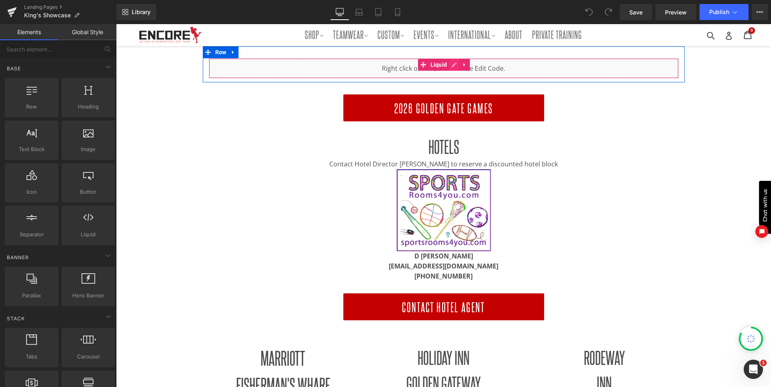
click at [459, 65] on div "Liquid" at bounding box center [444, 68] width 470 height 20
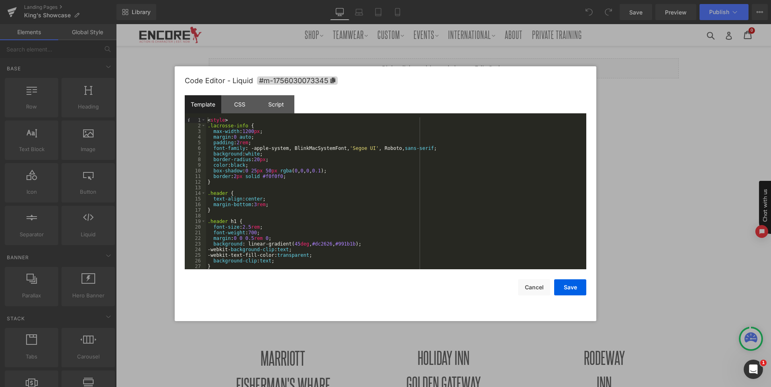
click at [278, 153] on div "< style > .lacrosse-info { max-width : 1200 px ; margin : 0 auto ; padding : 2 …" at bounding box center [394, 198] width 377 height 163
click at [269, 159] on div "< style > .lacrosse-info { max-width : 1200 px ; margin : 0 auto ; padding : 2 …" at bounding box center [394, 198] width 377 height 163
click at [322, 171] on div "< style > .lacrosse-info { max-width : 1200 px ; margin : 0 auto ; padding : 2 …" at bounding box center [394, 198] width 377 height 163
click at [292, 176] on div "< style > .lacrosse-info { max-width : 1200 px ; margin : 0 auto ; padding : 2 …" at bounding box center [394, 198] width 377 height 163
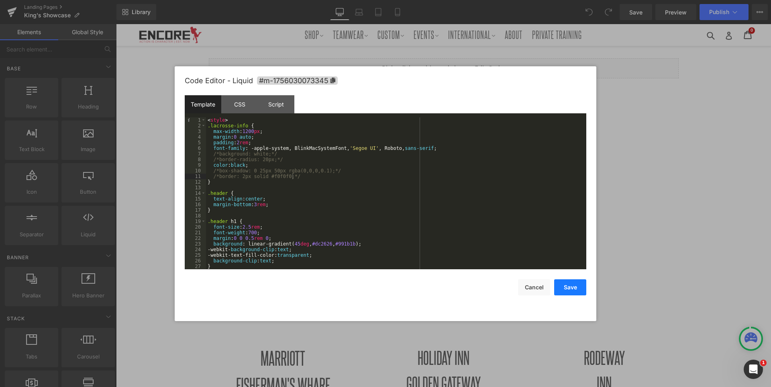
click at [572, 288] on button "Save" at bounding box center [570, 287] width 32 height 16
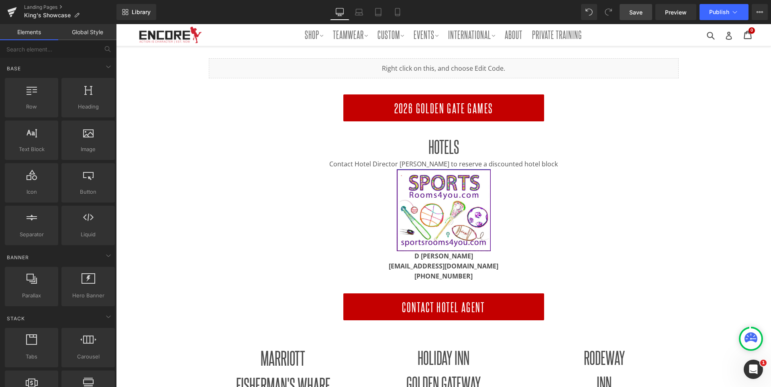
click at [639, 7] on link "Save" at bounding box center [635, 12] width 33 height 16
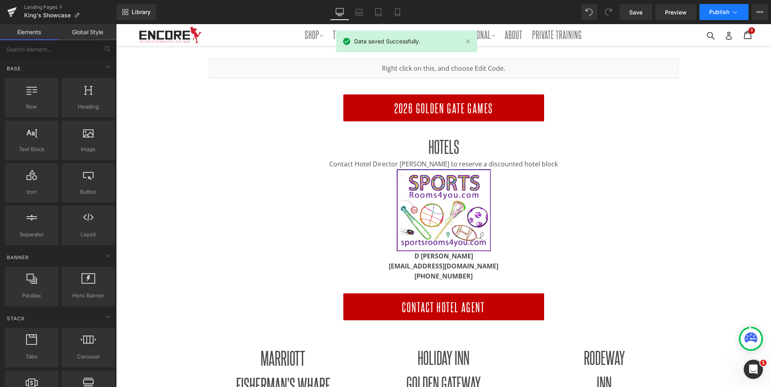
click at [721, 10] on span "Publish" at bounding box center [719, 12] width 20 height 6
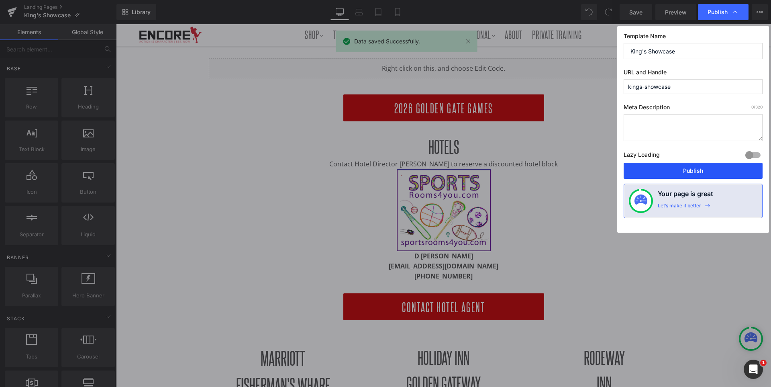
click at [703, 166] on button "Publish" at bounding box center [692, 171] width 139 height 16
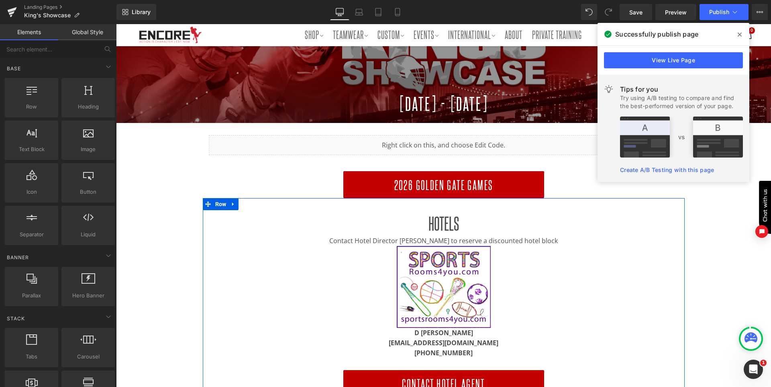
scroll to position [80, 0]
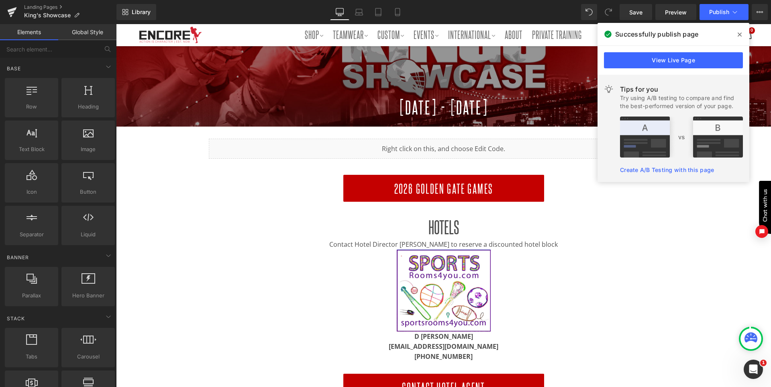
click at [432, 190] on span "Button" at bounding box center [441, 188] width 18 height 10
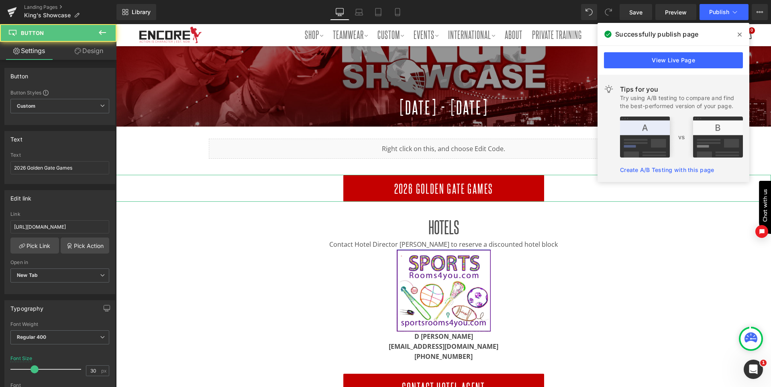
click at [92, 55] on link "Design" at bounding box center [89, 51] width 58 height 18
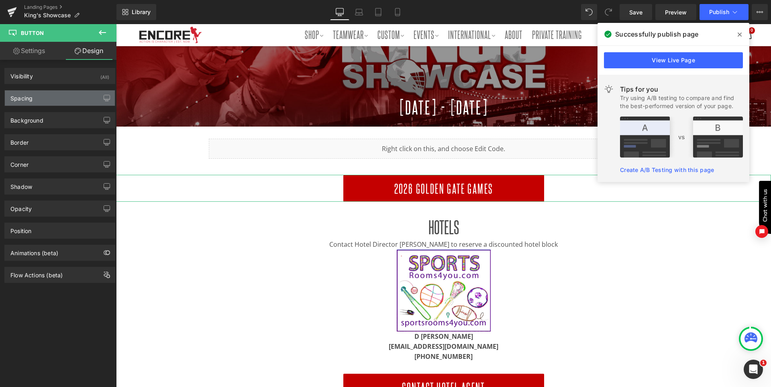
type input "30"
type input "0"
type input "10"
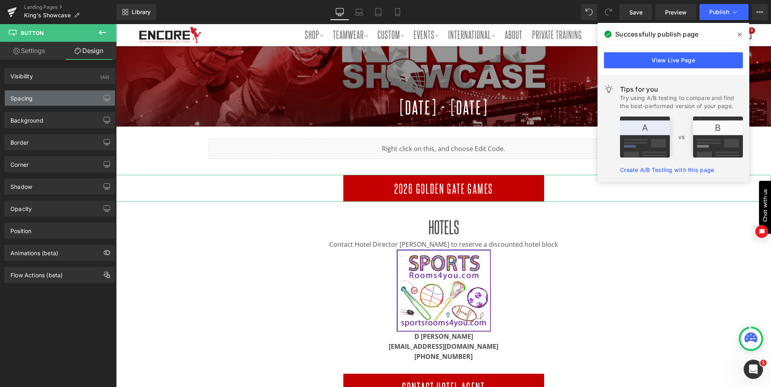
type input "18"
type input "10"
type input "18"
click at [45, 101] on div "Spacing" at bounding box center [60, 97] width 110 height 15
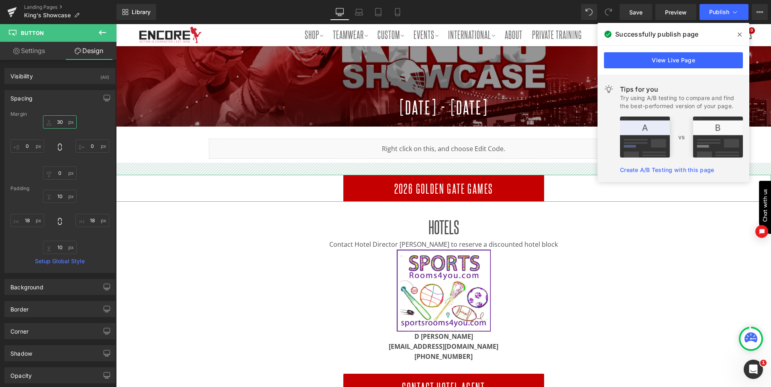
click at [64, 126] on input "30" at bounding box center [60, 121] width 34 height 13
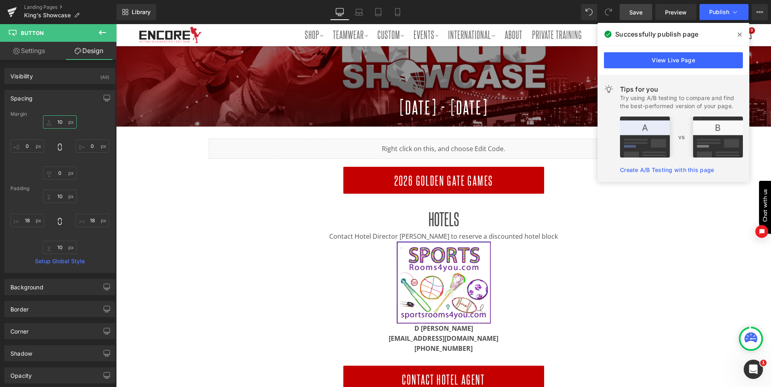
type input "10"
click at [639, 11] on span "Save" at bounding box center [635, 12] width 13 height 8
click at [738, 33] on icon at bounding box center [739, 35] width 4 height 4
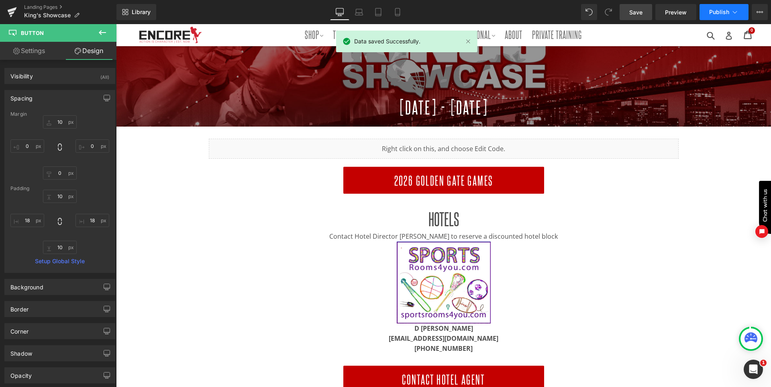
click at [712, 12] on span "Publish" at bounding box center [719, 12] width 20 height 6
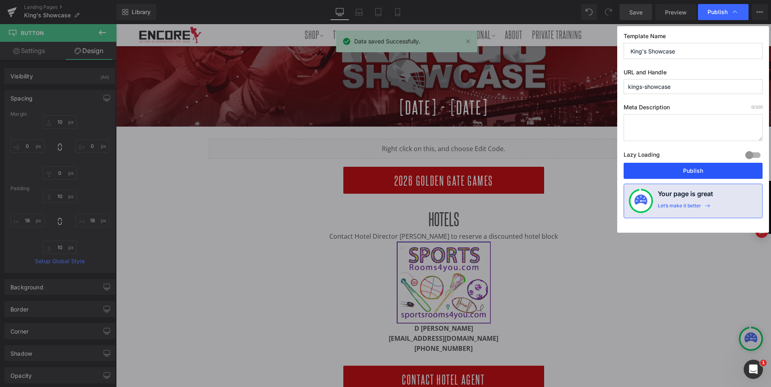
click at [666, 171] on button "Publish" at bounding box center [692, 171] width 139 height 16
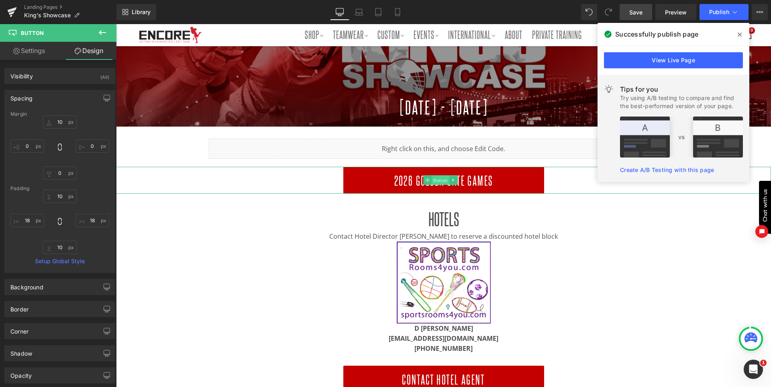
click at [447, 180] on span "Button" at bounding box center [441, 180] width 18 height 10
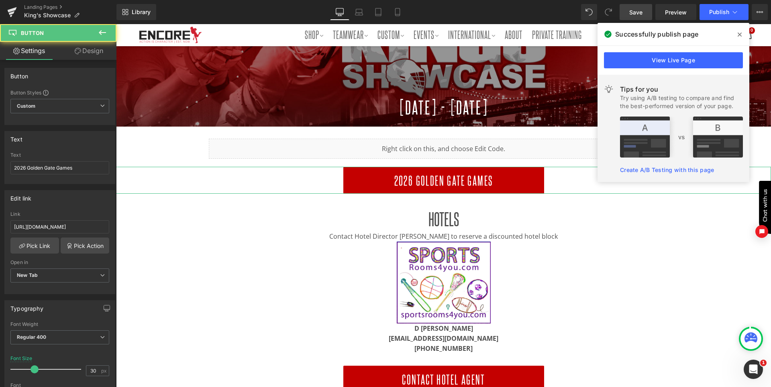
click at [84, 55] on link "Design" at bounding box center [89, 51] width 58 height 18
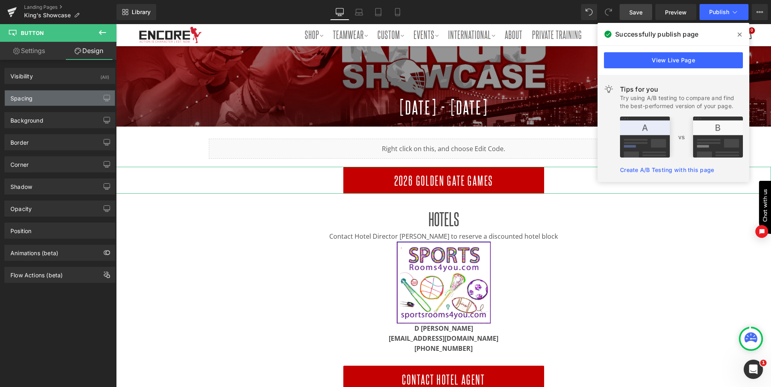
click at [54, 105] on div "Spacing" at bounding box center [60, 97] width 110 height 15
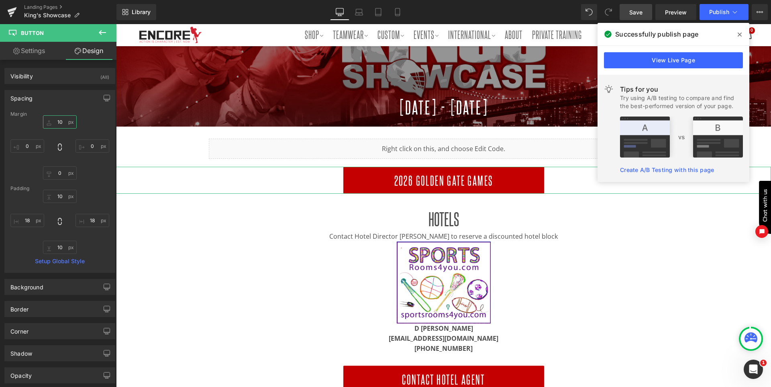
click at [58, 120] on input "10" at bounding box center [60, 121] width 34 height 13
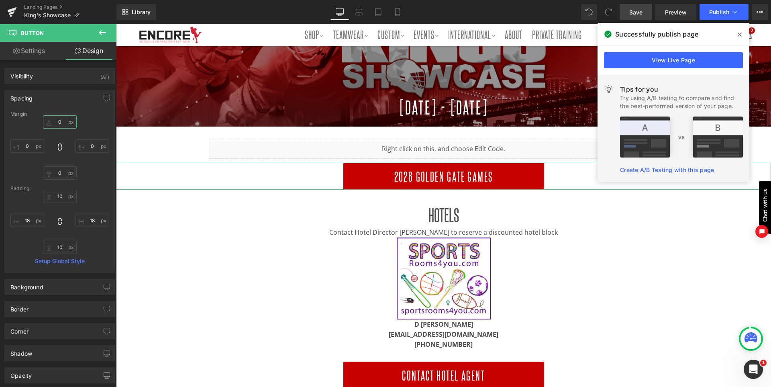
type input "0"
click at [76, 101] on div "Spacing" at bounding box center [60, 97] width 110 height 15
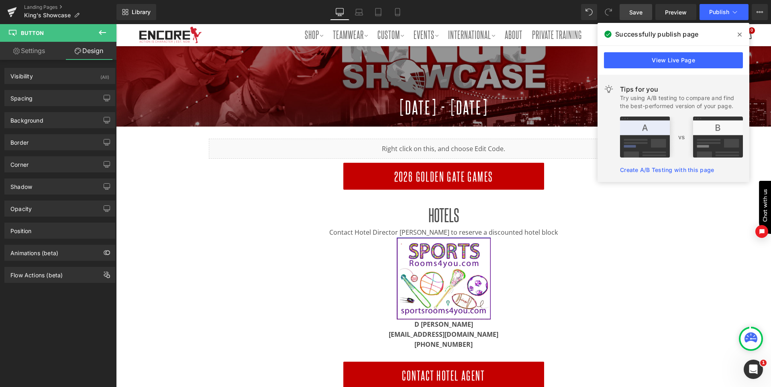
click at [645, 11] on link "Save" at bounding box center [635, 12] width 33 height 16
click at [0, 0] on icon at bounding box center [0, 0] width 0 height 0
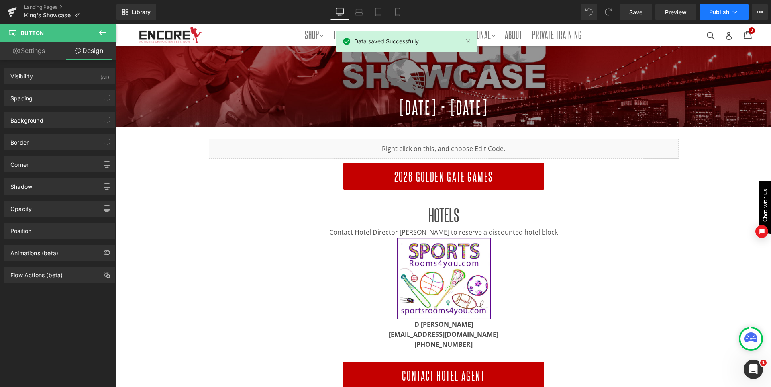
click at [717, 14] on span "Publish" at bounding box center [719, 12] width 20 height 6
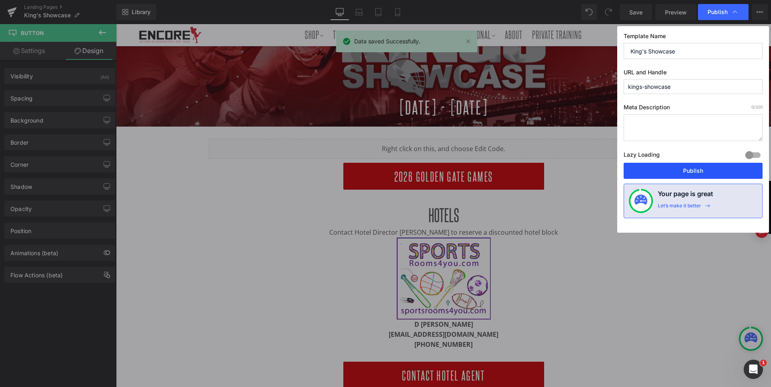
click at [685, 167] on button "Publish" at bounding box center [692, 171] width 139 height 16
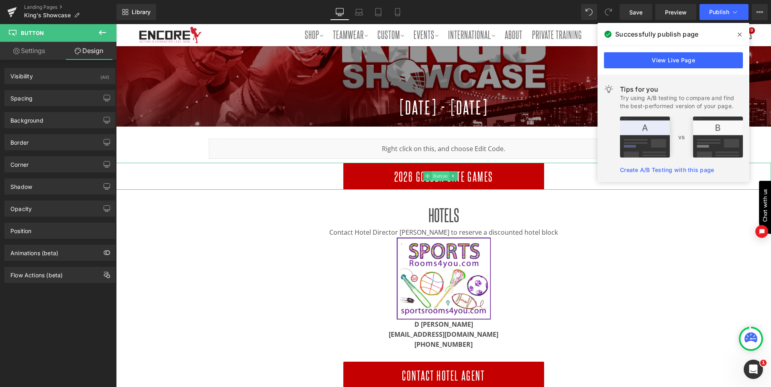
click at [444, 173] on span "Button" at bounding box center [441, 176] width 18 height 10
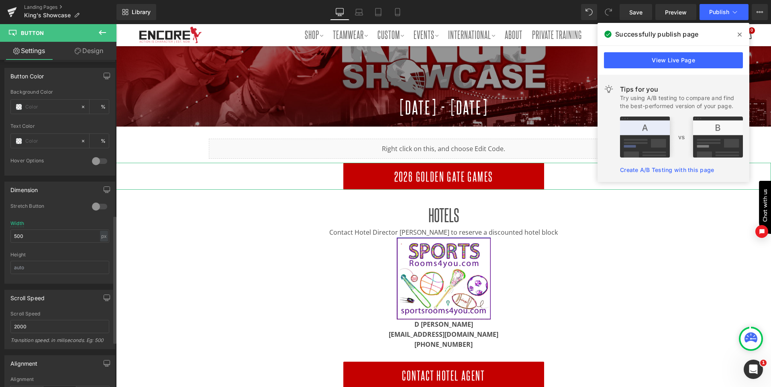
scroll to position [401, 0]
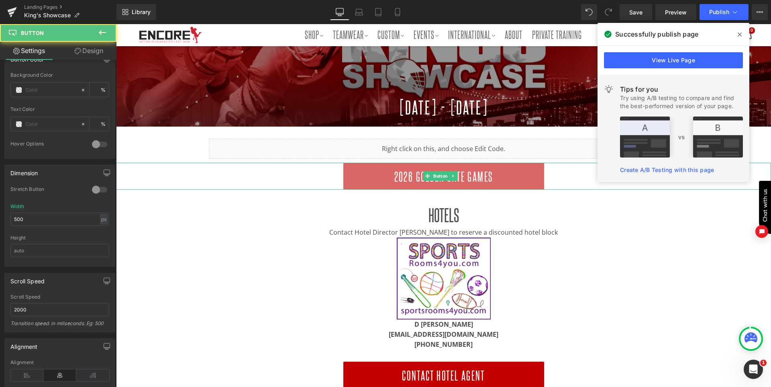
click at [500, 173] on link "2026 Golden Gate Games" at bounding box center [443, 176] width 201 height 27
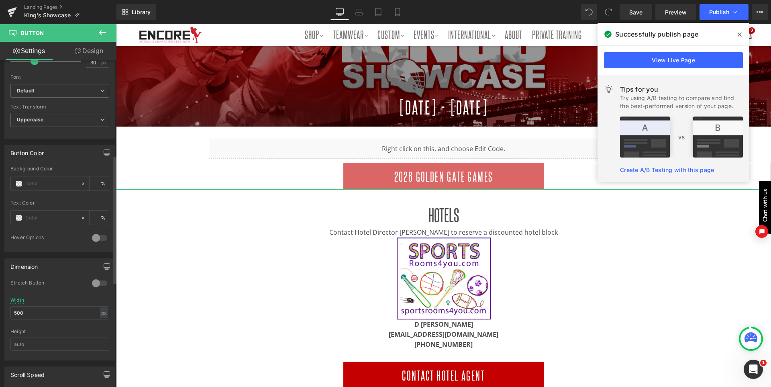
scroll to position [201, 0]
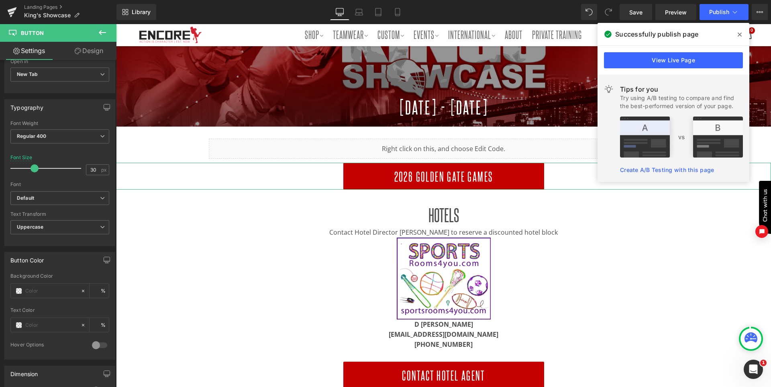
click at [95, 51] on link "Design" at bounding box center [89, 51] width 58 height 18
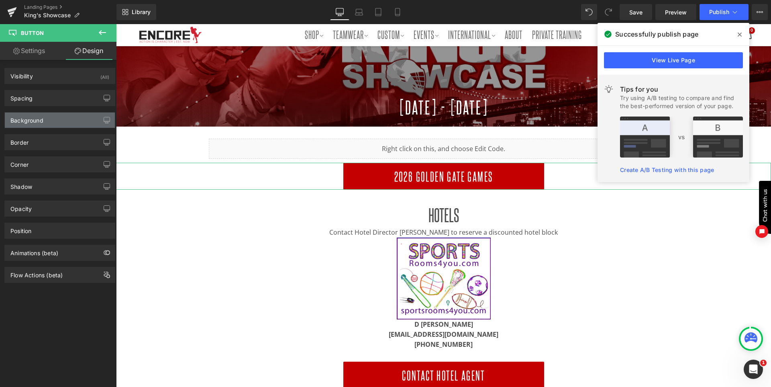
type input "#c40000"
type input "100"
click at [59, 121] on div "Background" at bounding box center [60, 119] width 110 height 15
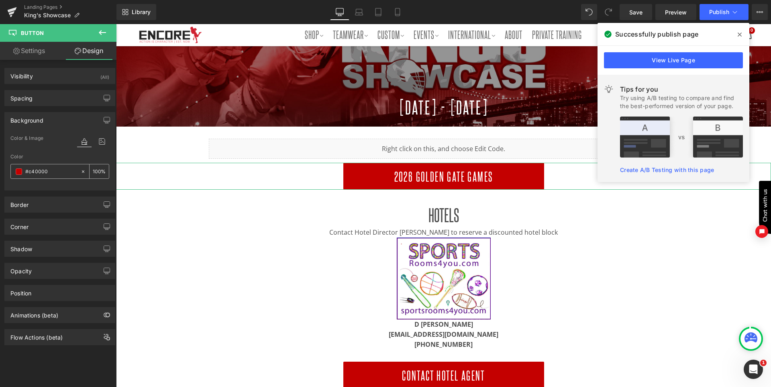
click at [58, 173] on input "#c40000" at bounding box center [50, 171] width 51 height 9
paste input "dc2626"
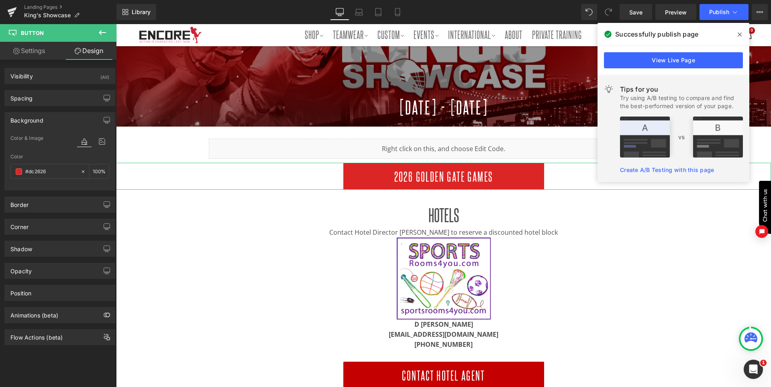
type input "#dc2626"
click at [56, 158] on div "Color" at bounding box center [59, 157] width 99 height 6
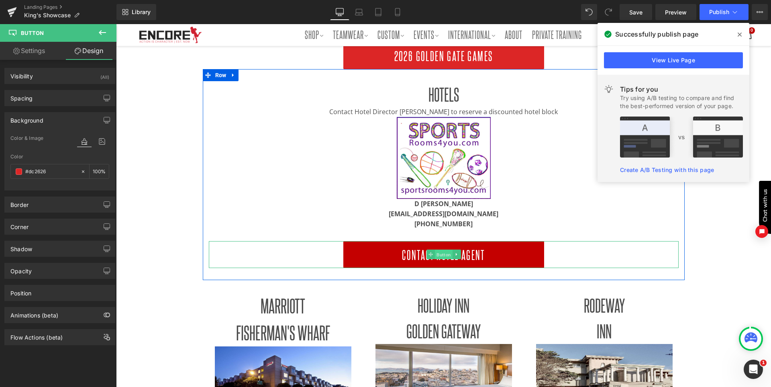
click at [445, 257] on span "Button" at bounding box center [444, 255] width 18 height 10
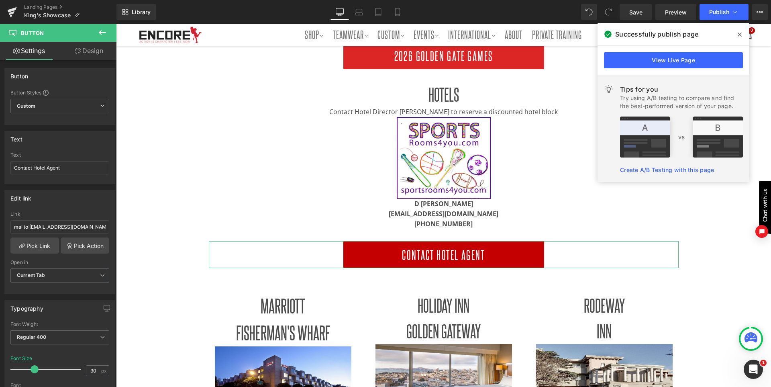
click at [97, 55] on link "Design" at bounding box center [89, 51] width 58 height 18
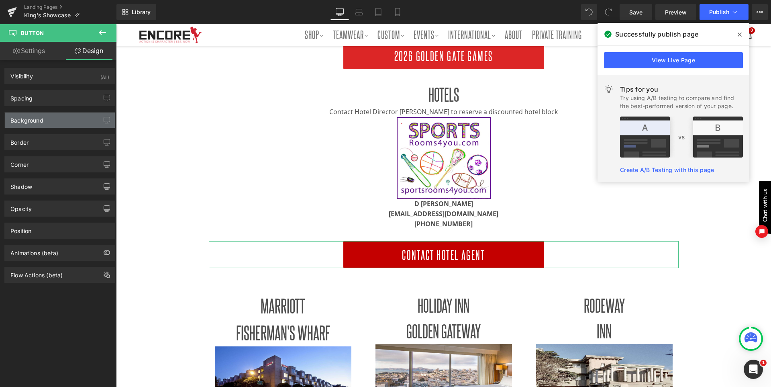
click at [31, 122] on div "Background" at bounding box center [26, 117] width 33 height 11
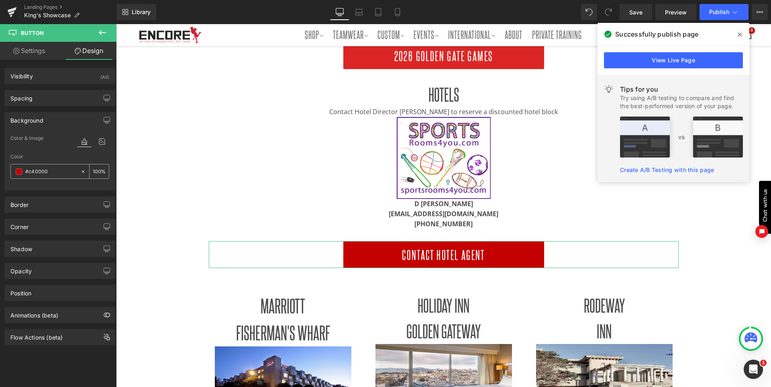
click at [53, 169] on input "#c40000" at bounding box center [50, 171] width 51 height 9
paste input "dc2626"
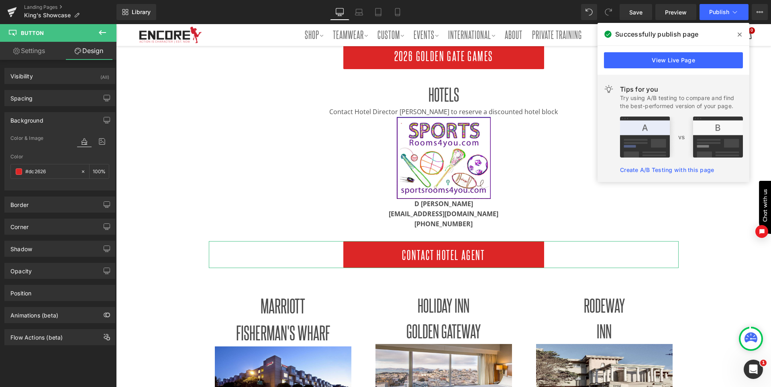
type input "#dc2626"
click at [53, 153] on div "Color & Image color" at bounding box center [59, 143] width 99 height 20
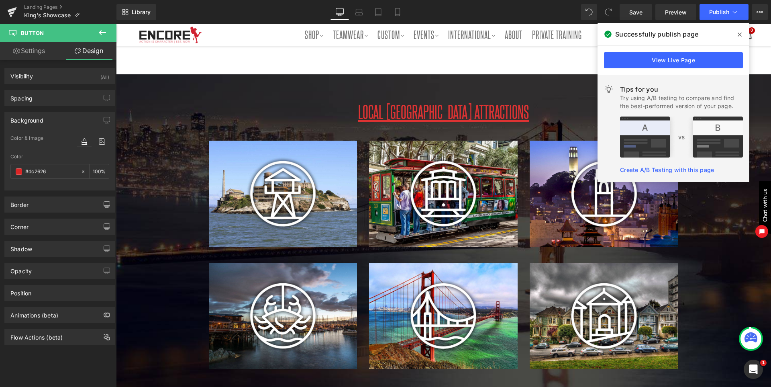
scroll to position [1285, 0]
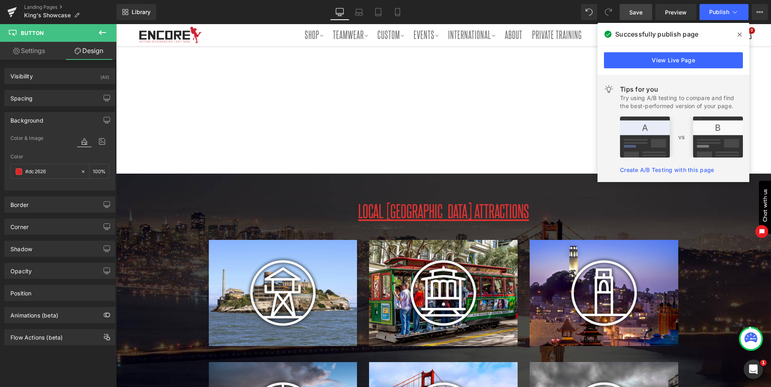
click at [635, 9] on span "Save" at bounding box center [635, 12] width 13 height 8
click at [737, 36] on icon at bounding box center [739, 34] width 4 height 6
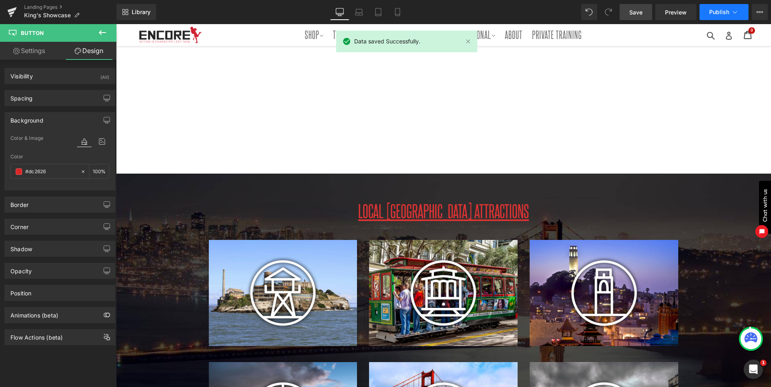
click at [716, 12] on span "Publish" at bounding box center [719, 12] width 20 height 6
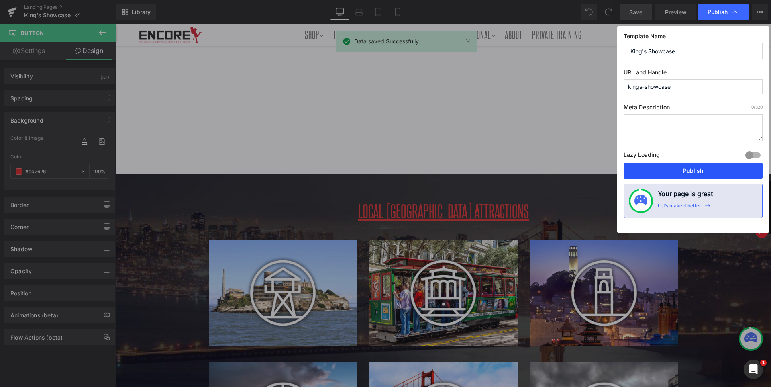
click at [688, 172] on button "Publish" at bounding box center [692, 171] width 139 height 16
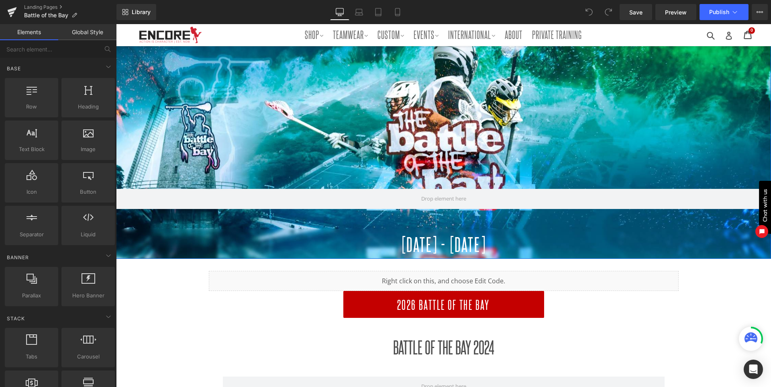
scroll to position [40, 0]
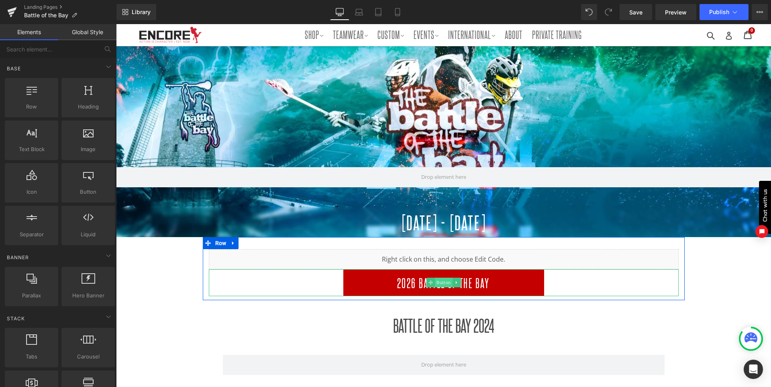
click at [441, 281] on span "Button" at bounding box center [444, 282] width 18 height 10
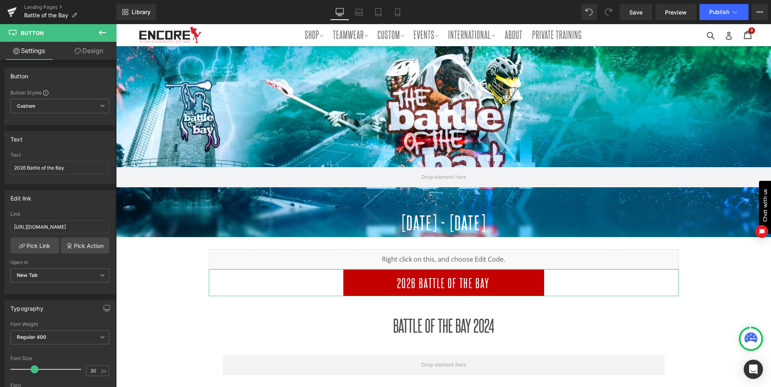
click at [102, 53] on link "Design" at bounding box center [89, 51] width 58 height 18
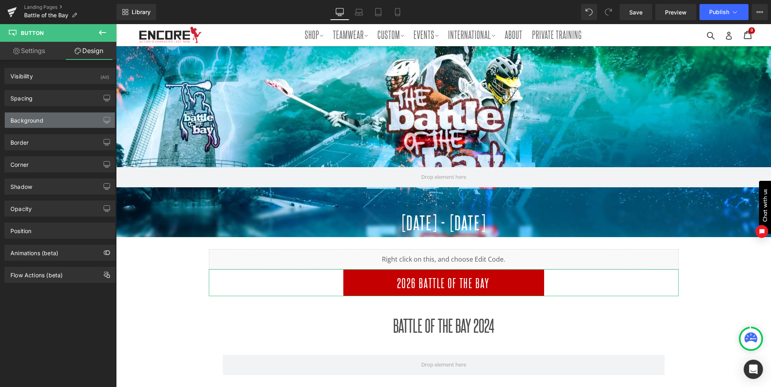
click at [41, 125] on div "Background" at bounding box center [60, 119] width 110 height 15
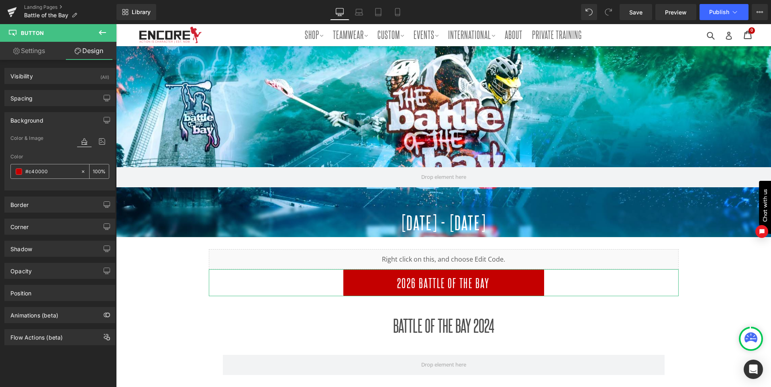
click at [58, 169] on input "#c40000" at bounding box center [50, 171] width 51 height 9
paste input "dc2626"
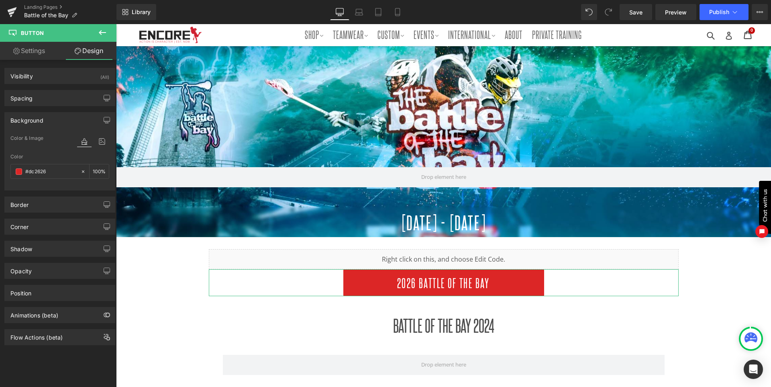
type input "#dc2626"
click at [50, 157] on div "Color" at bounding box center [59, 157] width 99 height 6
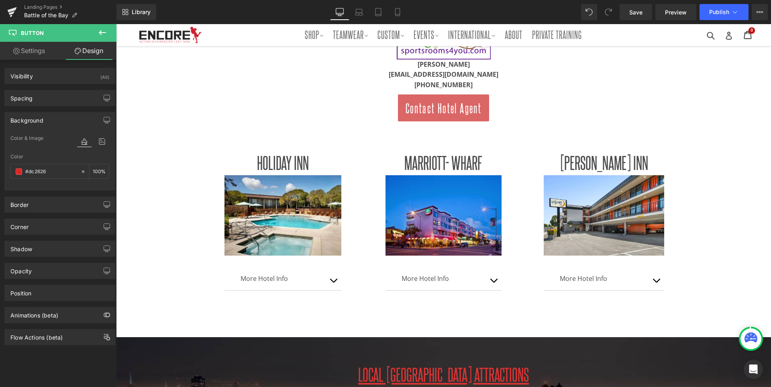
scroll to position [0, 0]
click at [442, 102] on span "Contact Hotel Agent" at bounding box center [443, 108] width 76 height 18
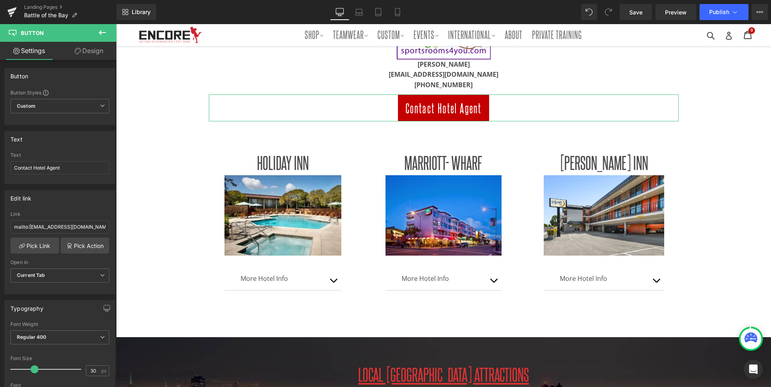
click at [81, 53] on link "Design" at bounding box center [89, 51] width 58 height 18
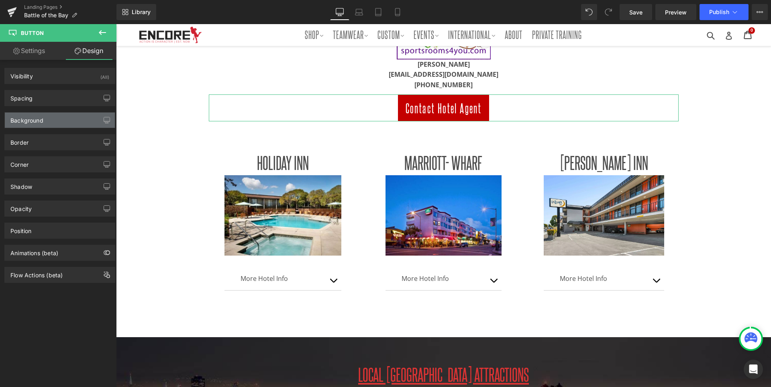
click at [46, 124] on div "Background" at bounding box center [60, 119] width 110 height 15
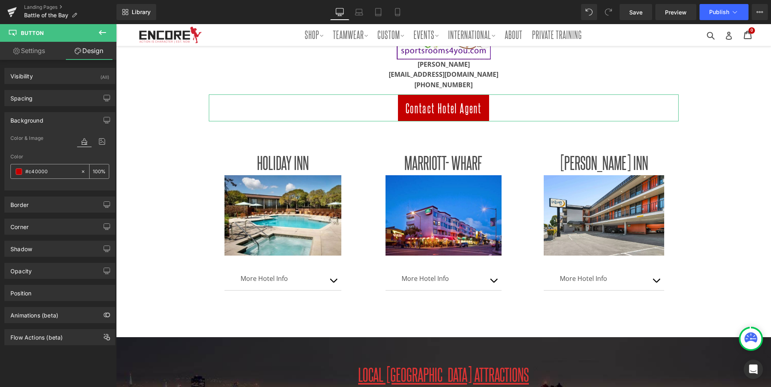
click at [61, 172] on input "#c40000" at bounding box center [50, 171] width 51 height 9
paste input "dc2626"
type input "#dc2626"
click at [48, 157] on div "Color" at bounding box center [59, 157] width 99 height 6
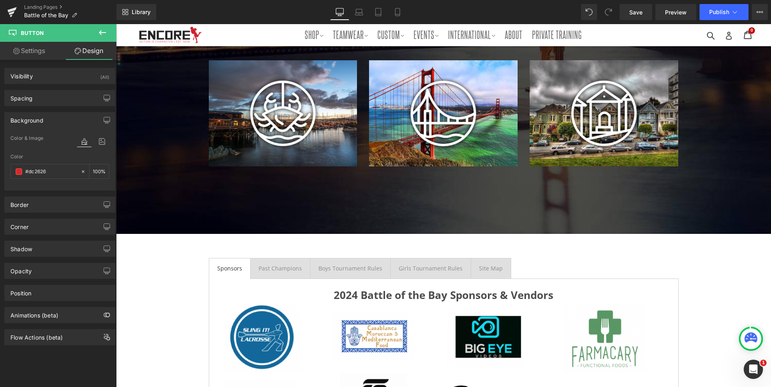
scroll to position [1525, 0]
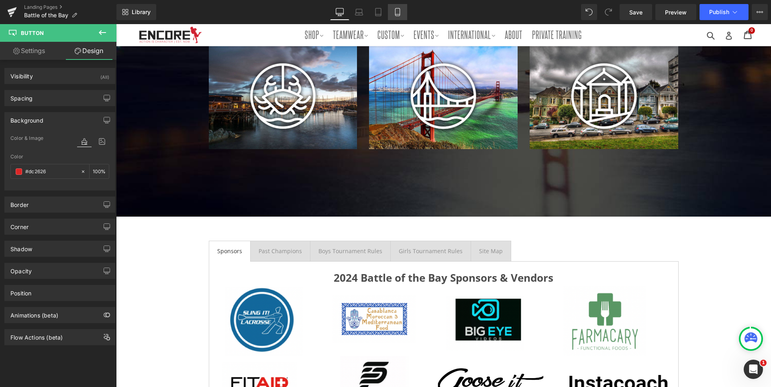
click at [403, 15] on link "Mobile" at bounding box center [397, 12] width 19 height 16
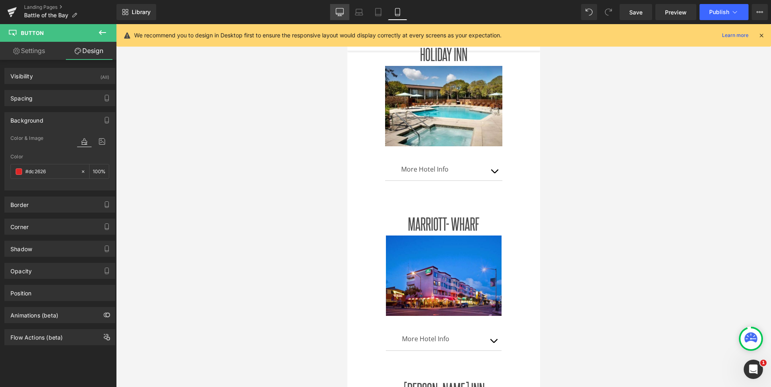
click at [341, 10] on icon at bounding box center [340, 12] width 8 height 8
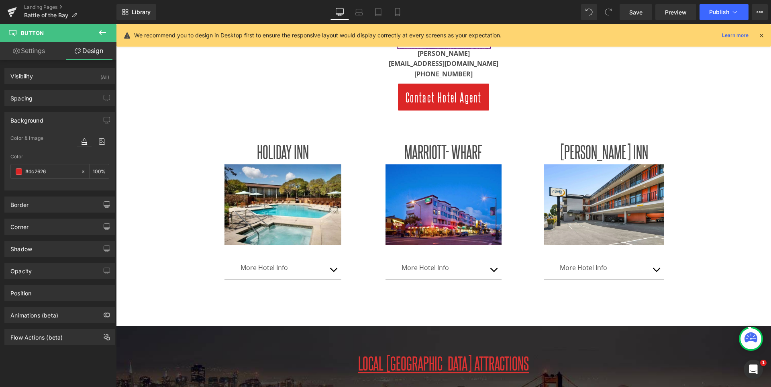
type input "100"
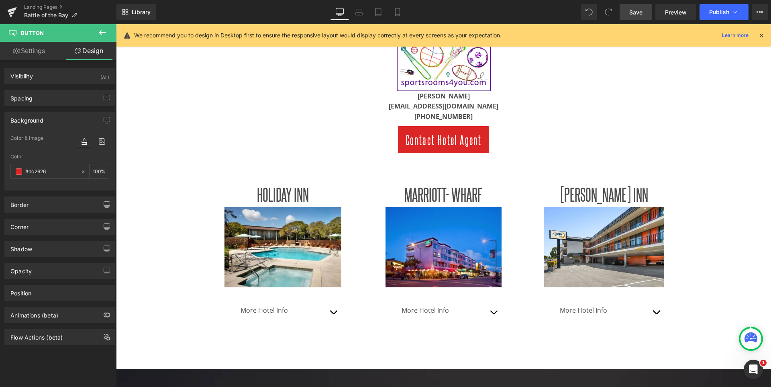
click at [634, 14] on span "Save" at bounding box center [635, 12] width 13 height 8
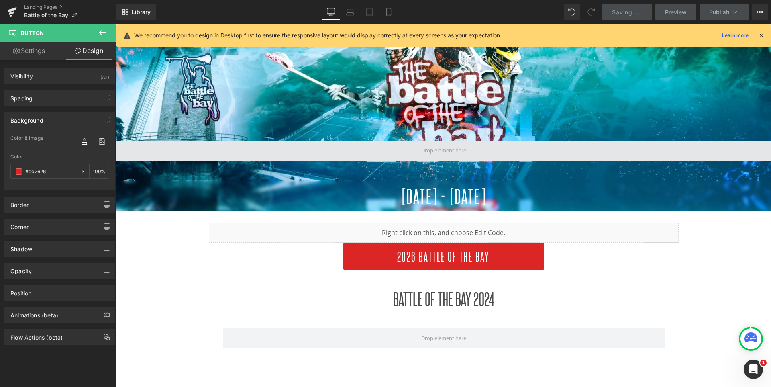
scroll to position [8, 0]
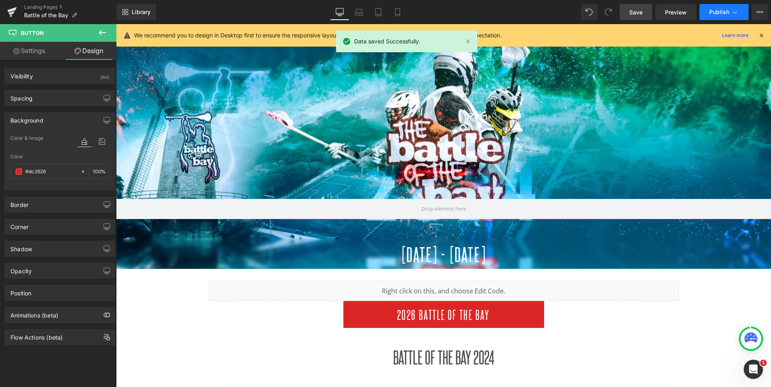
click at [718, 13] on span "Publish" at bounding box center [719, 12] width 20 height 6
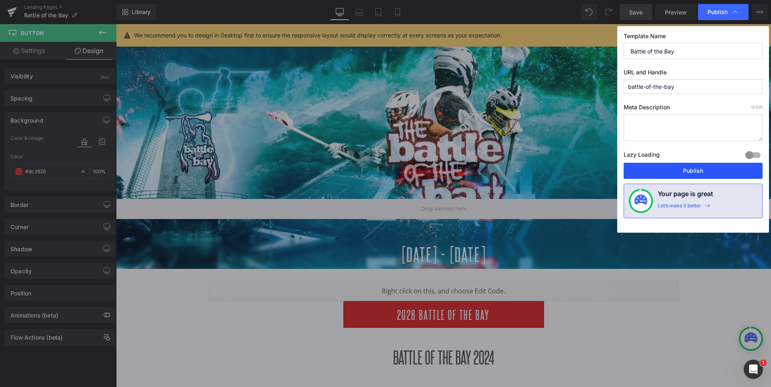
click at [0, 0] on button "Publish" at bounding box center [0, 0] width 0 height 0
